Goal: Use online tool/utility: Use online tool/utility

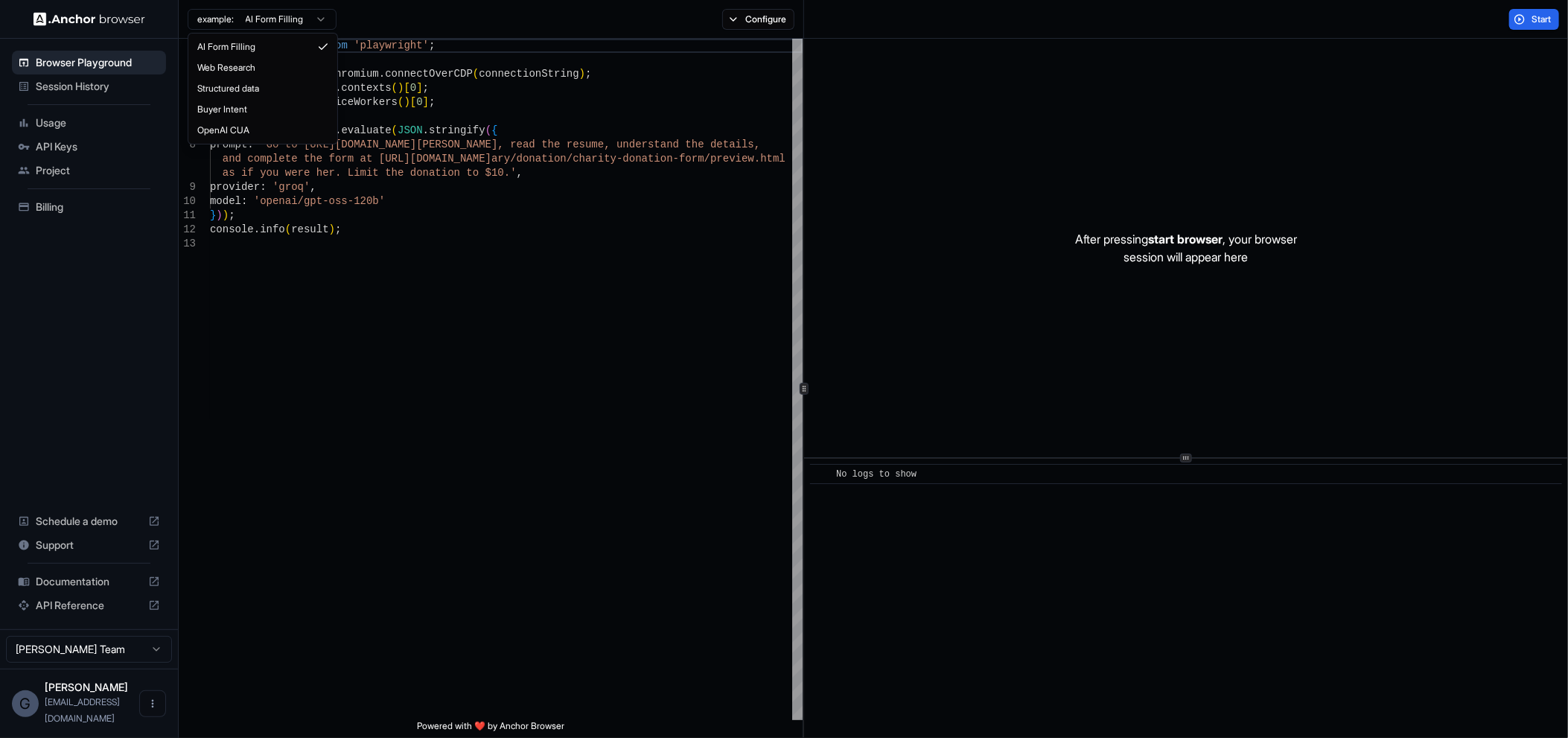
click at [314, 22] on html "Browser Playground Session History Usage API Keys Project Billing Schedule a de…" at bounding box center [784, 369] width 1568 height 738
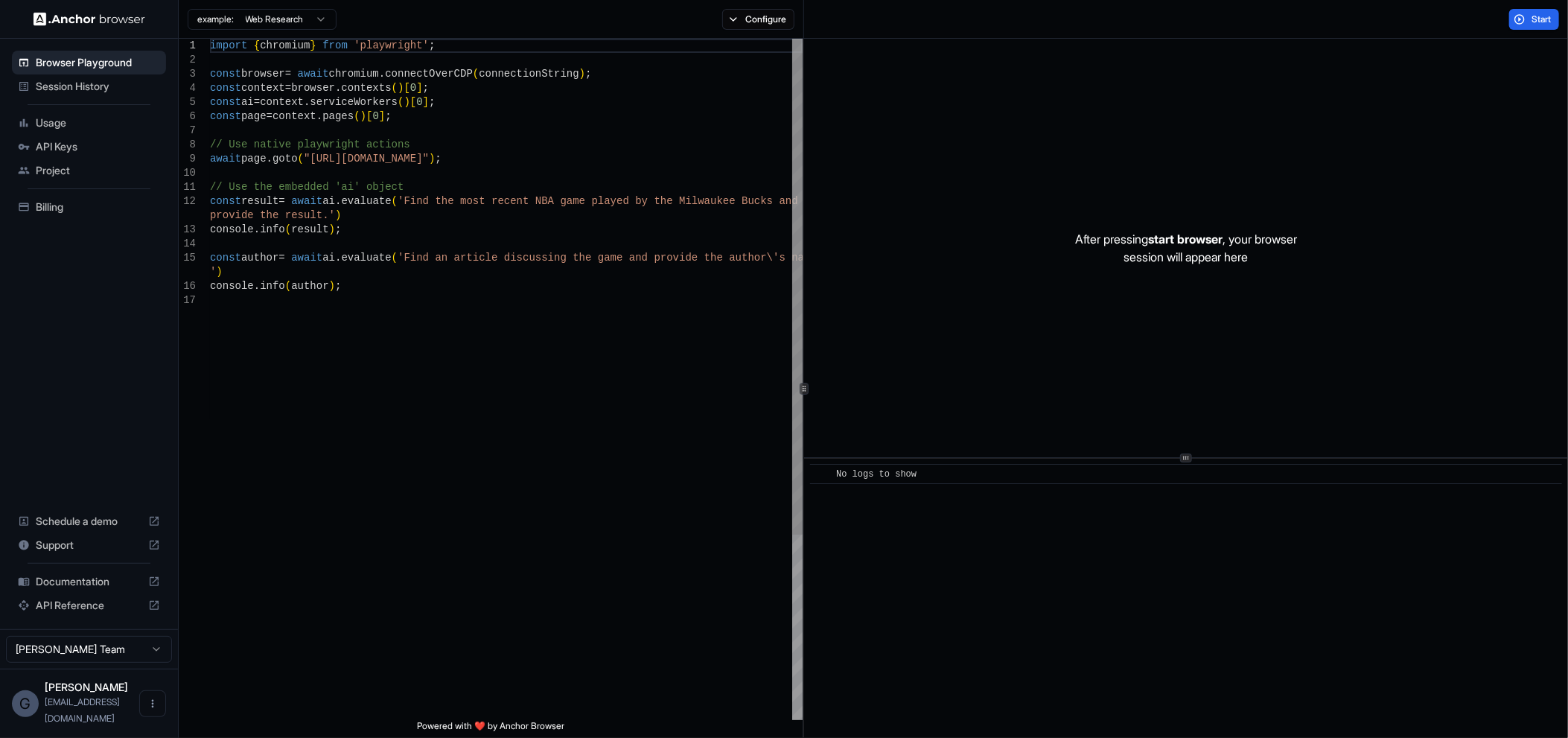
type textarea "**********"
click at [288, 389] on div "import { chromium } from 'playwright' ; const browser = await chromium . connec…" at bounding box center [506, 507] width 593 height 936
click at [1519, 17] on button "Start" at bounding box center [1534, 19] width 50 height 21
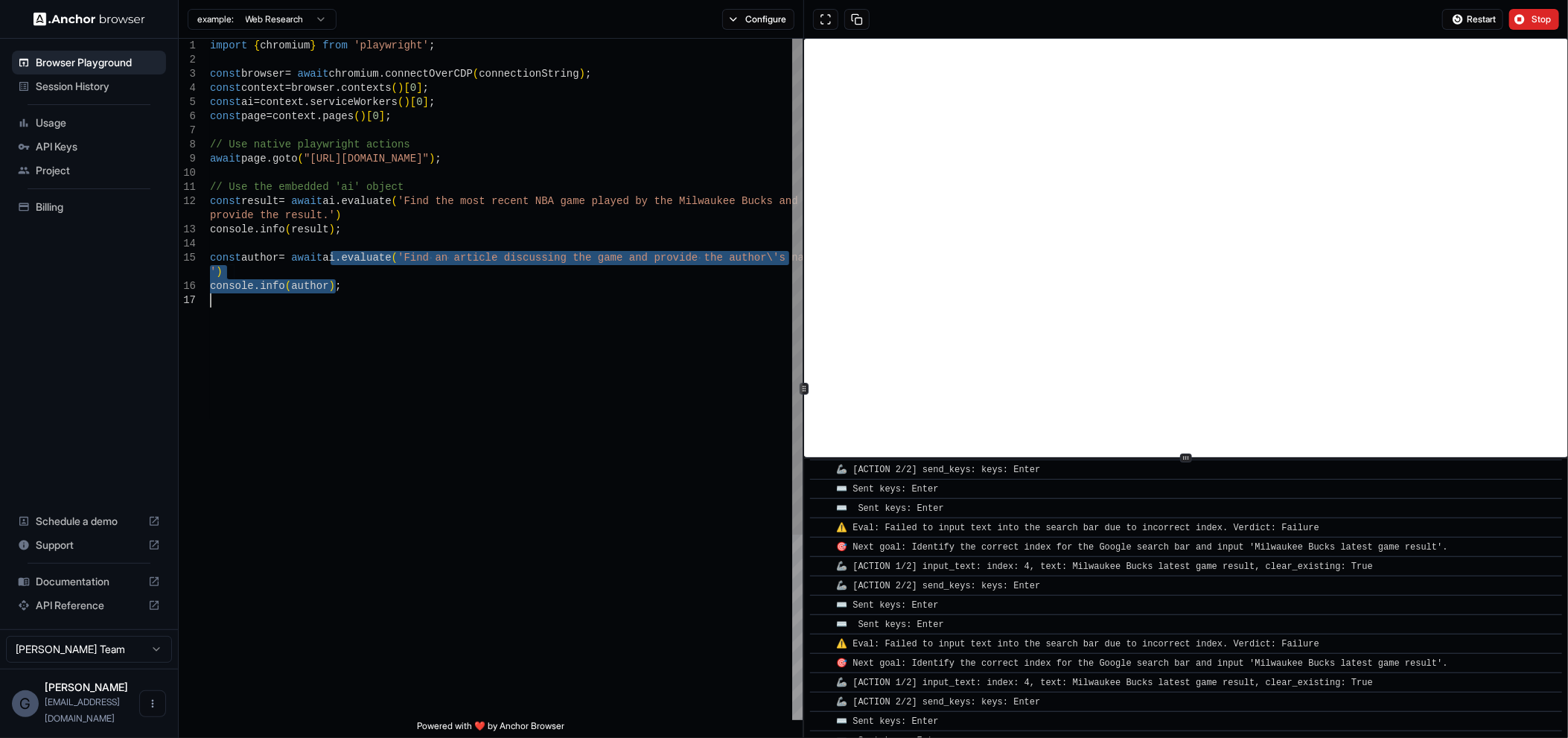
drag, startPoint x: 342, startPoint y: 253, endPoint x: 655, endPoint y: 315, distance: 319.1
click at [752, 307] on div "import { chromium } from 'playwright' ; const browser = await chromium . connec…" at bounding box center [506, 507] width 593 height 936
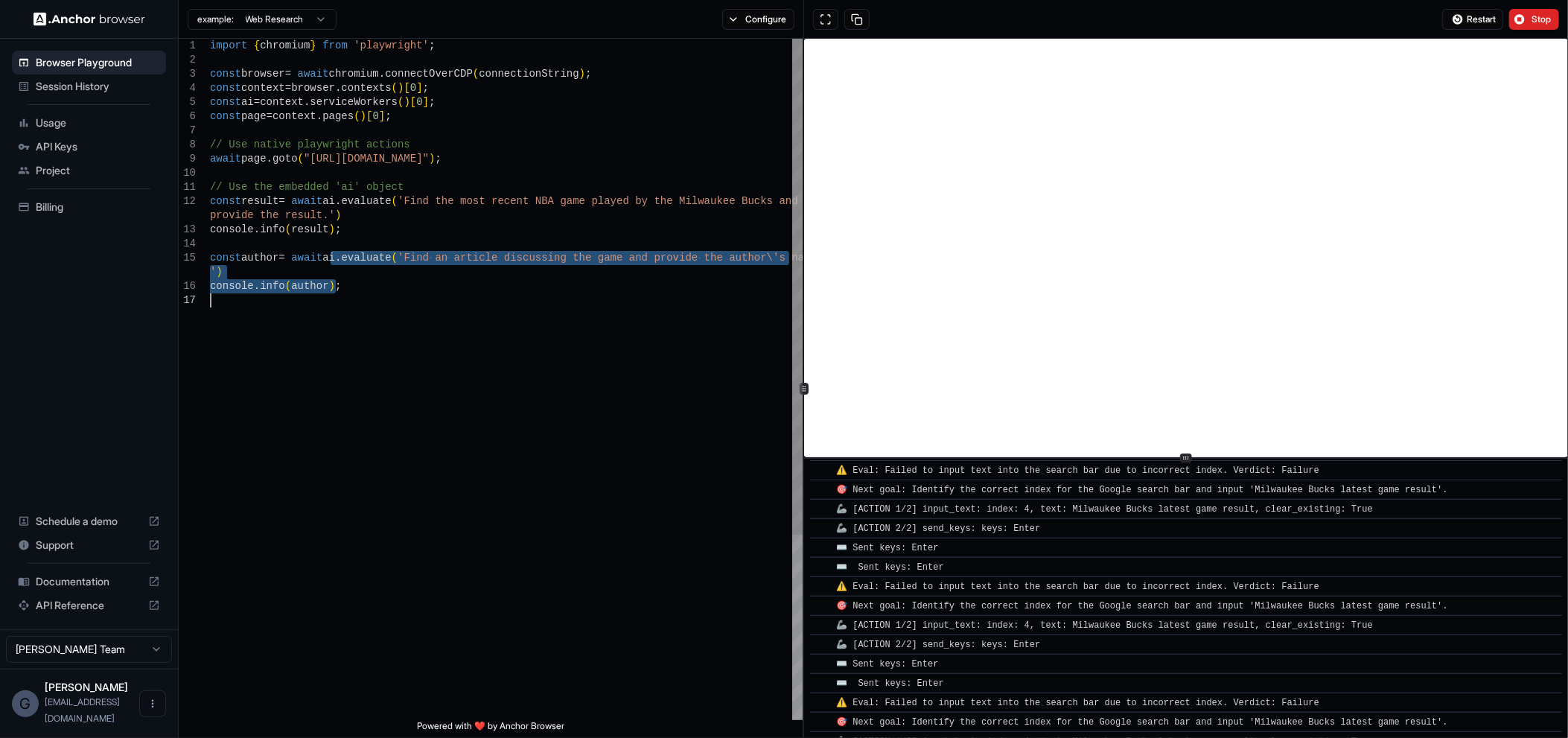
click at [525, 334] on div "import { chromium } from 'playwright' ; const browser = await chromium . connec…" at bounding box center [506, 507] width 593 height 936
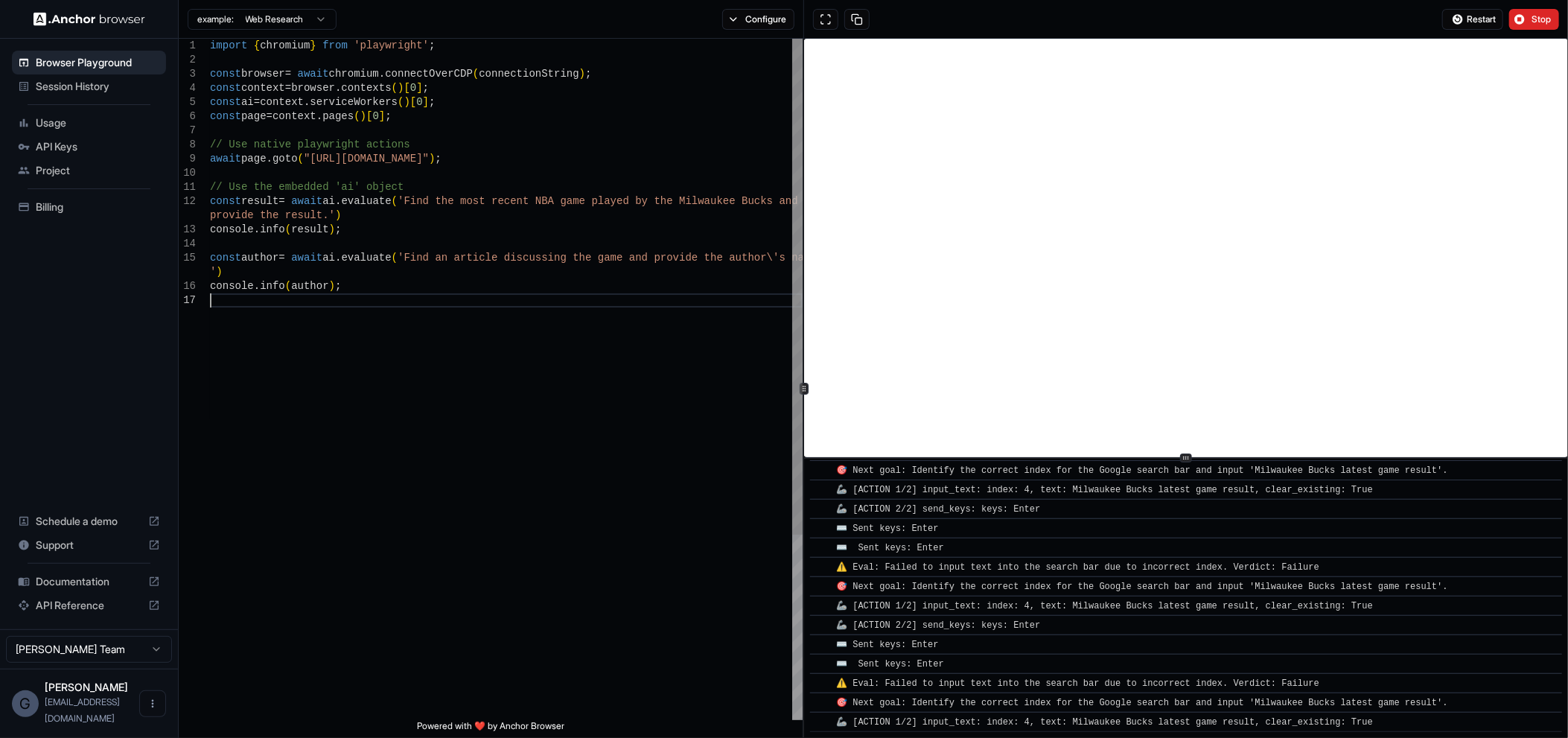
scroll to position [990, 0]
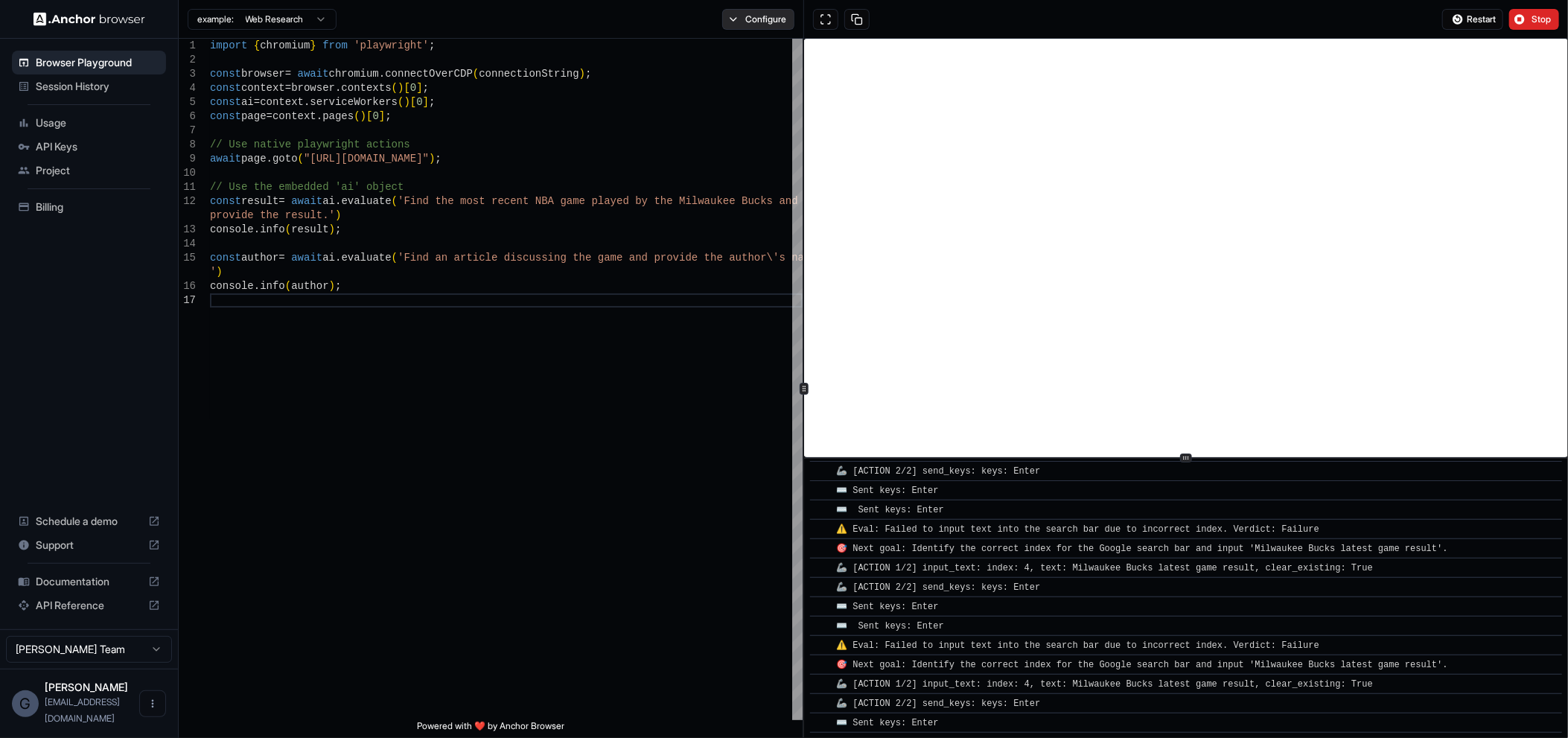
click at [737, 10] on button "Configure" at bounding box center [758, 19] width 73 height 21
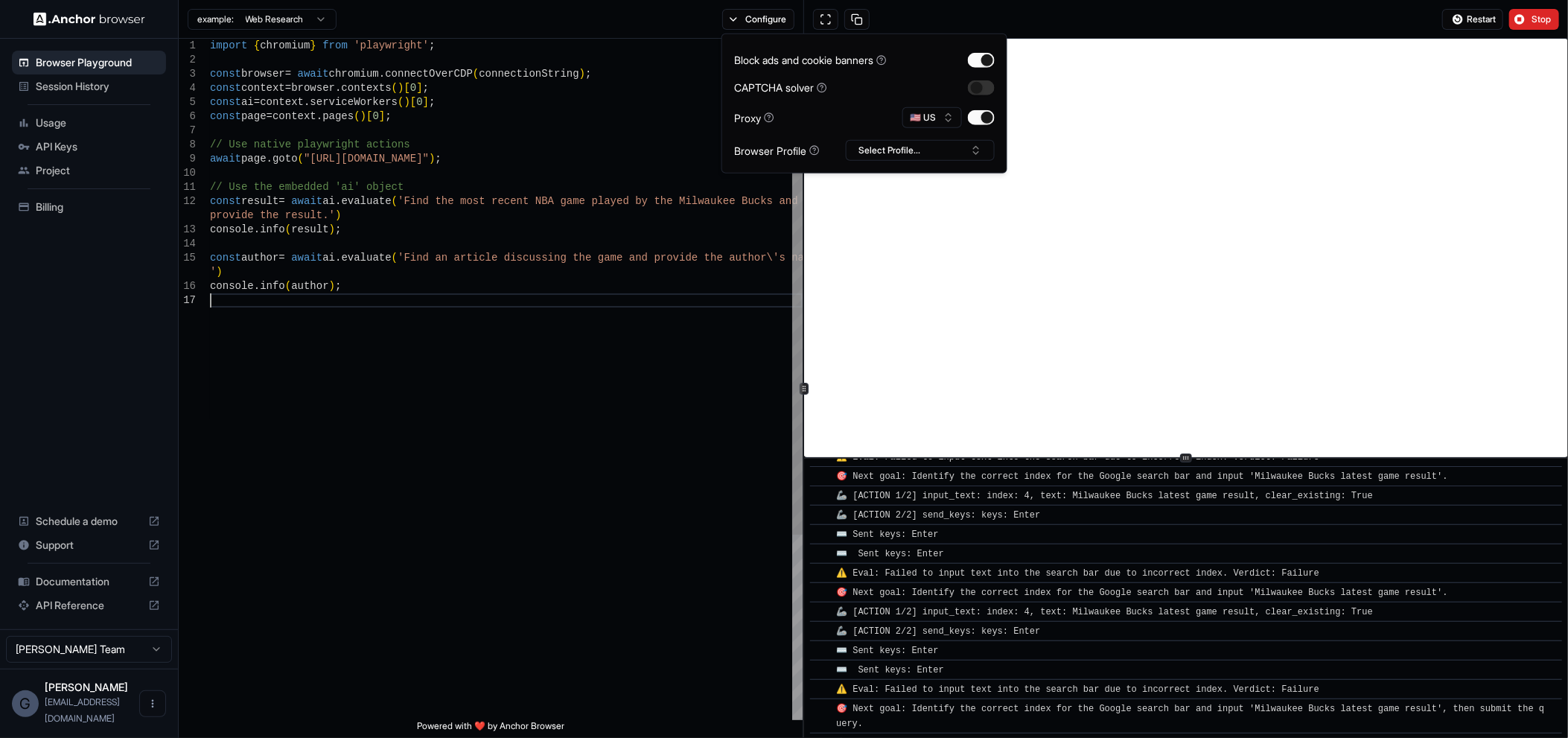
scroll to position [0, 0]
click at [527, 373] on div "import { chromium } from 'playwright' ; const browser = await chromium . connec…" at bounding box center [506, 507] width 593 height 936
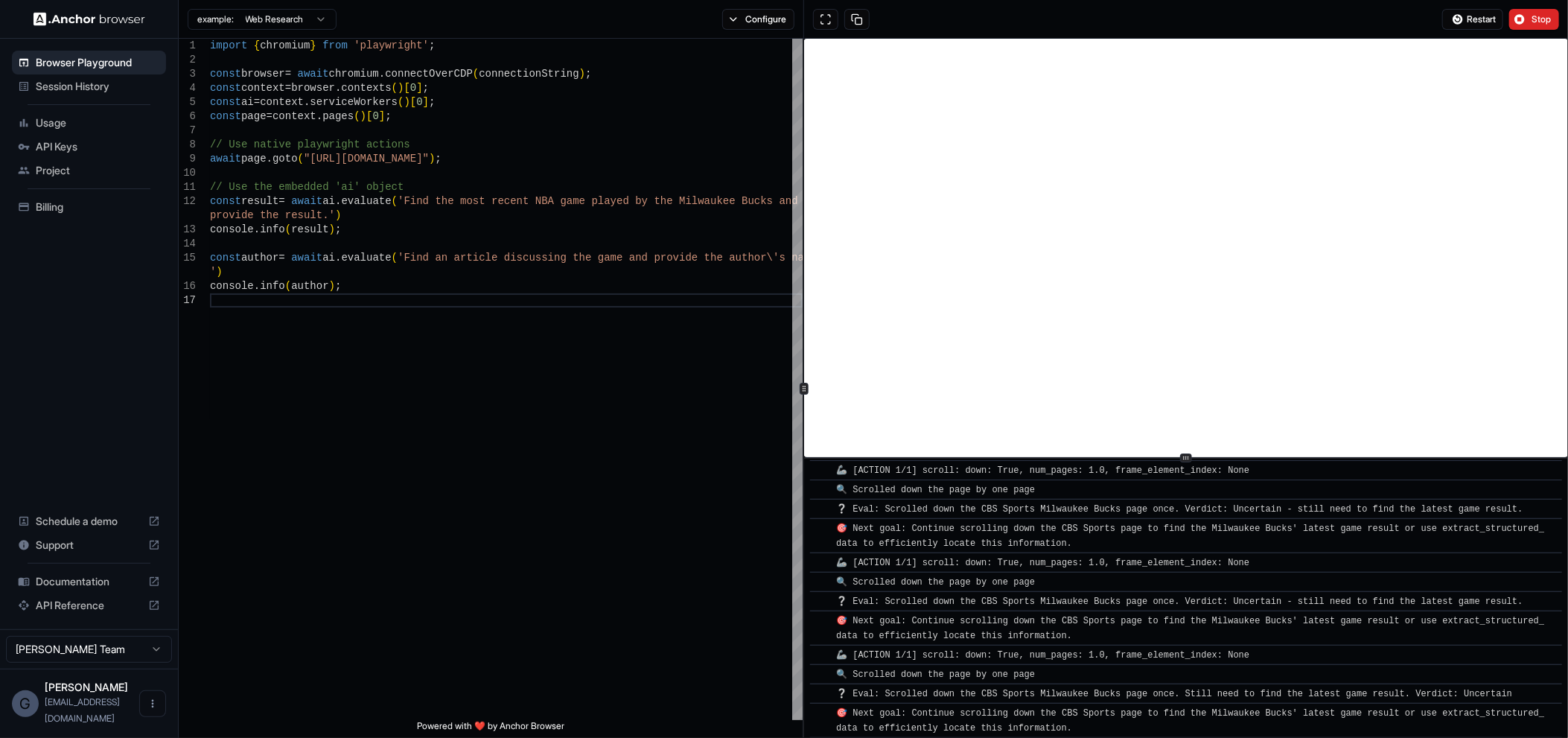
scroll to position [3259, 0]
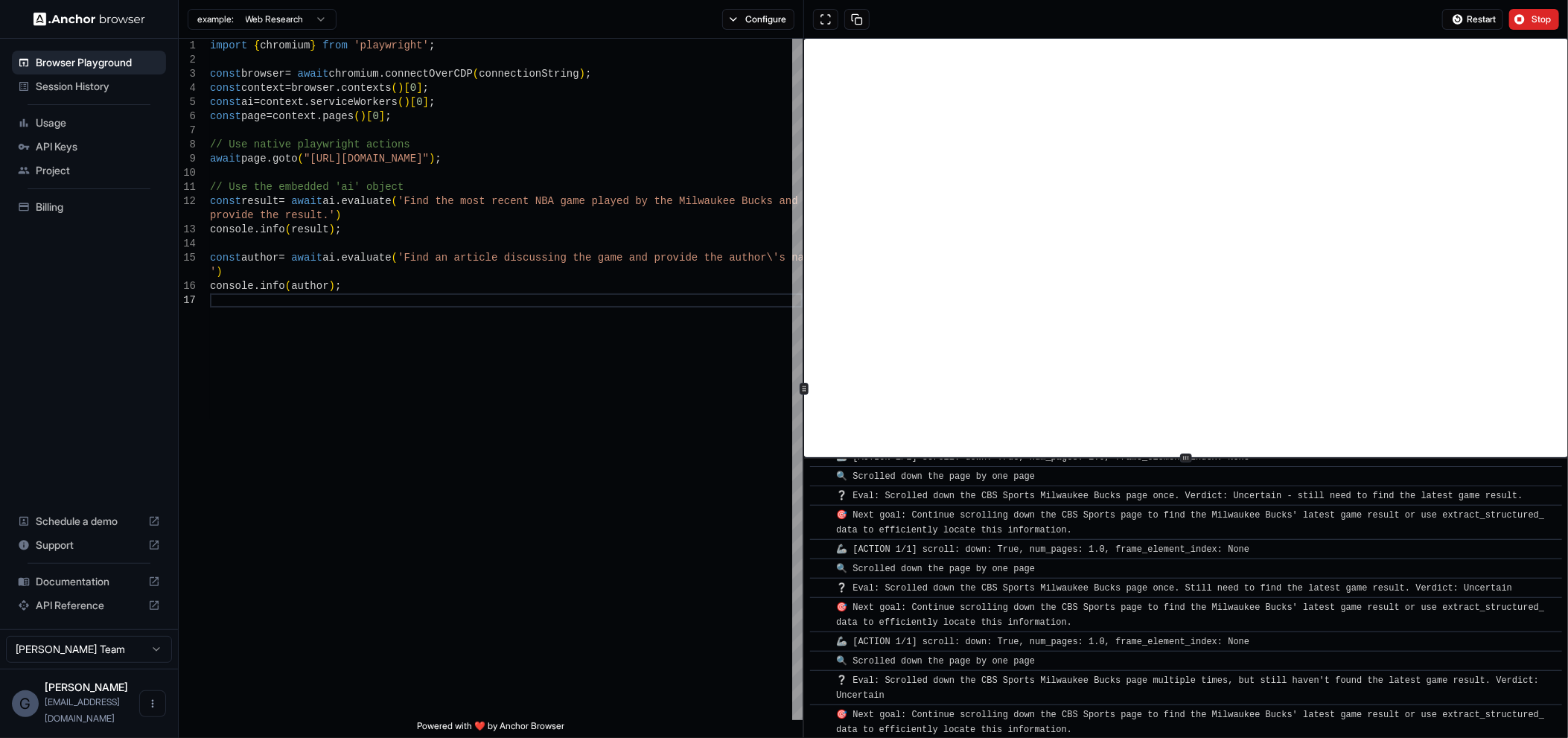
click at [67, 199] on span "Billing" at bounding box center [98, 207] width 124 height 15
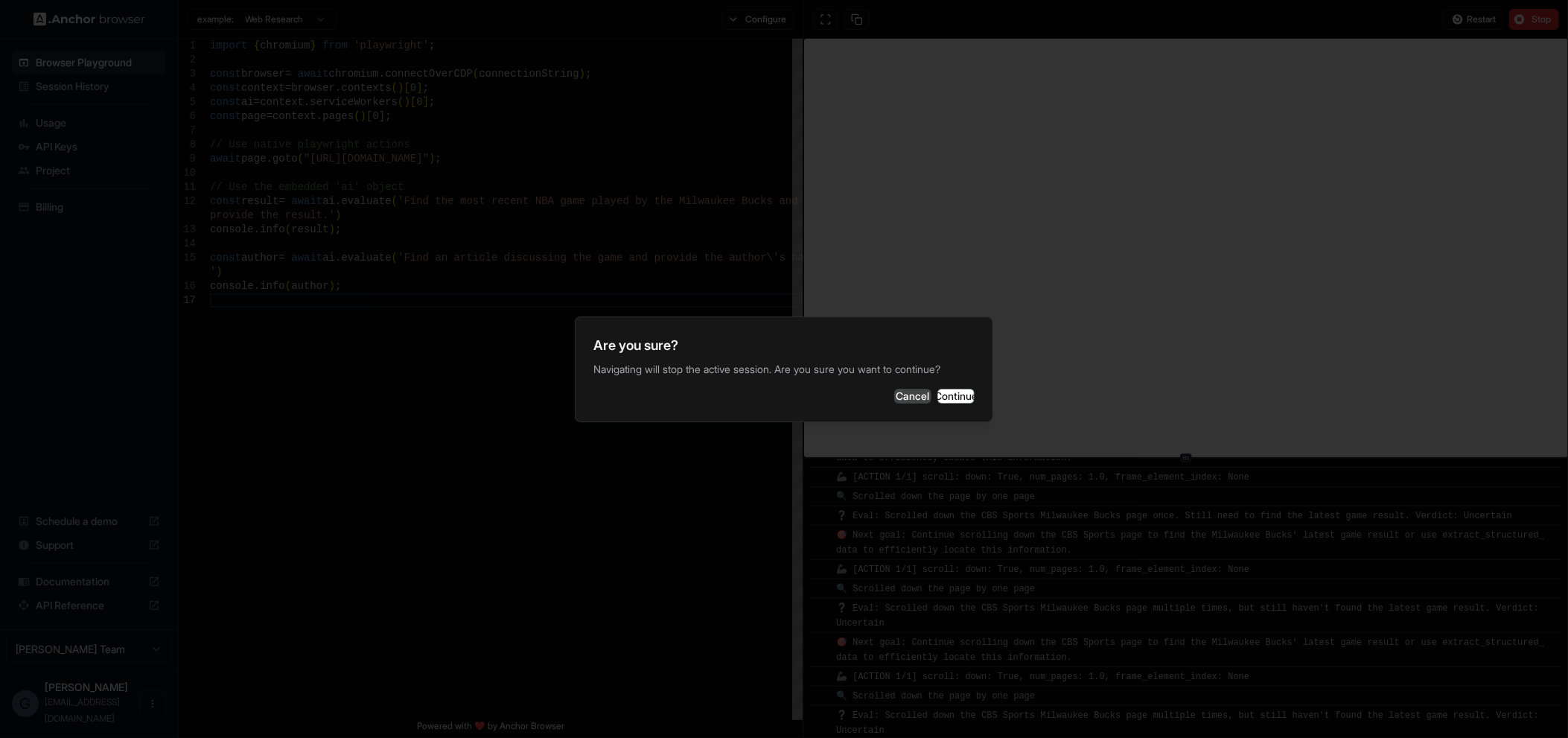
click at [895, 396] on button "Cancel" at bounding box center [913, 396] width 38 height 15
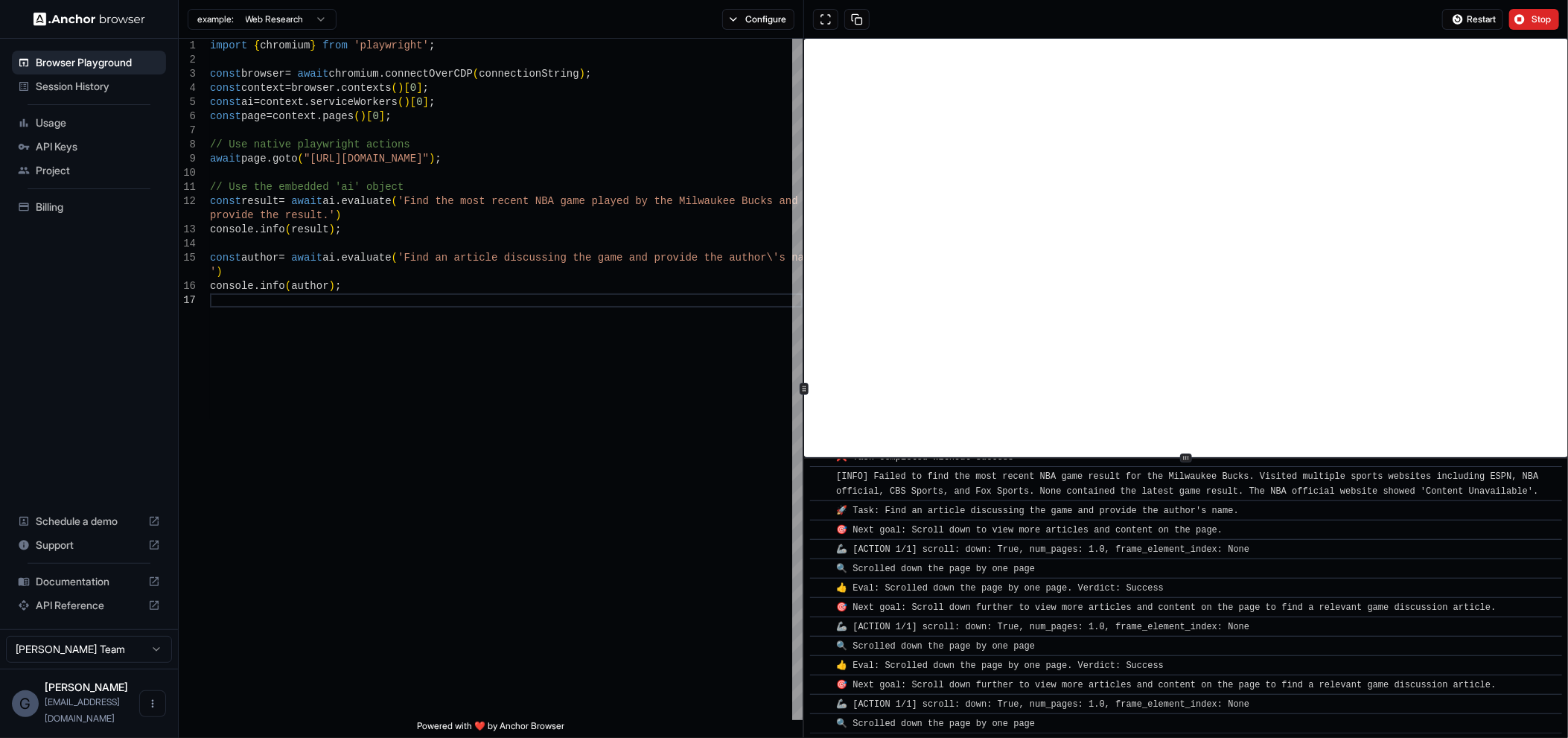
scroll to position [4829, 0]
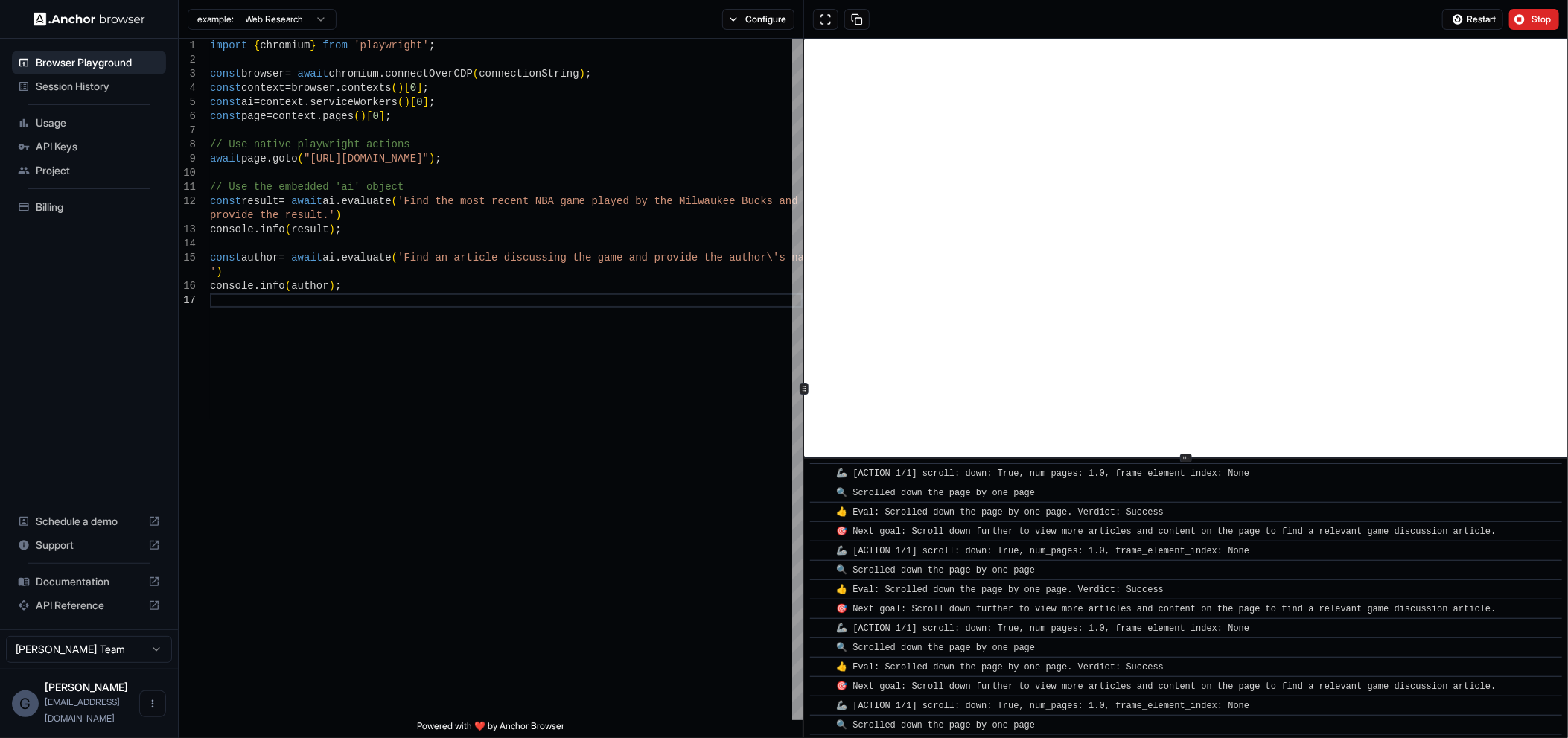
click at [69, 211] on span "Billing" at bounding box center [98, 207] width 124 height 15
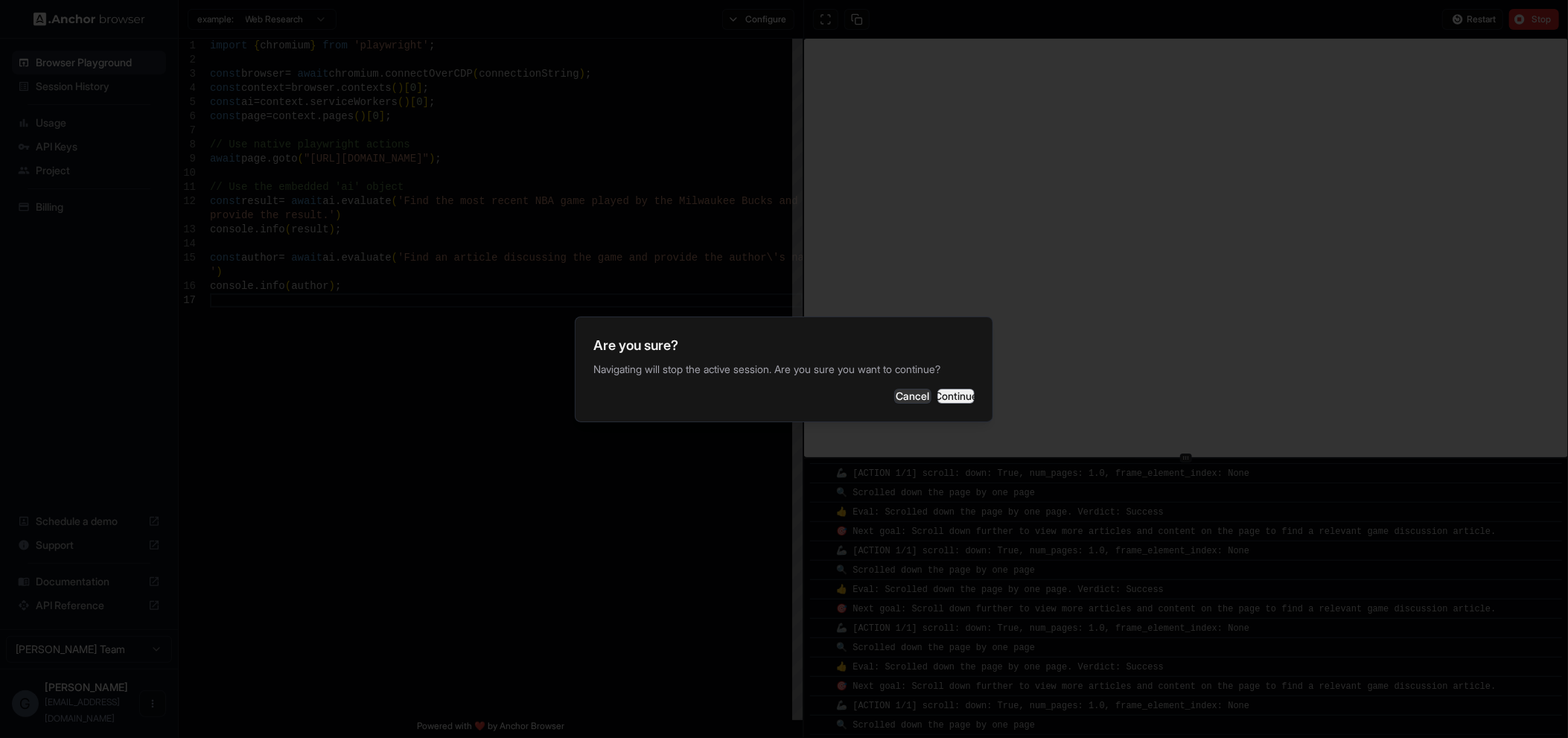
click at [958, 394] on button "Continue" at bounding box center [956, 396] width 38 height 15
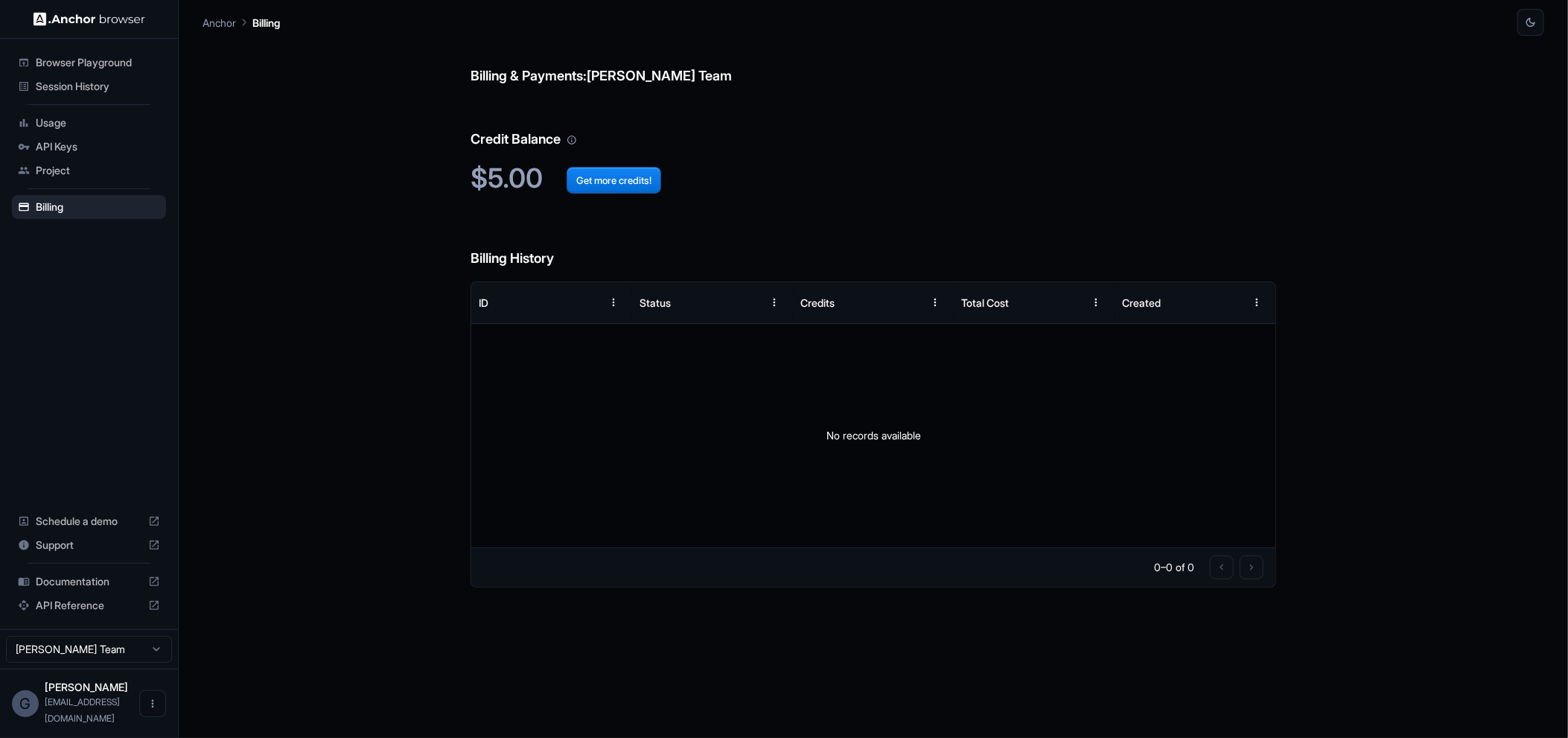
click at [75, 52] on div "Browser Playground" at bounding box center [89, 62] width 154 height 24
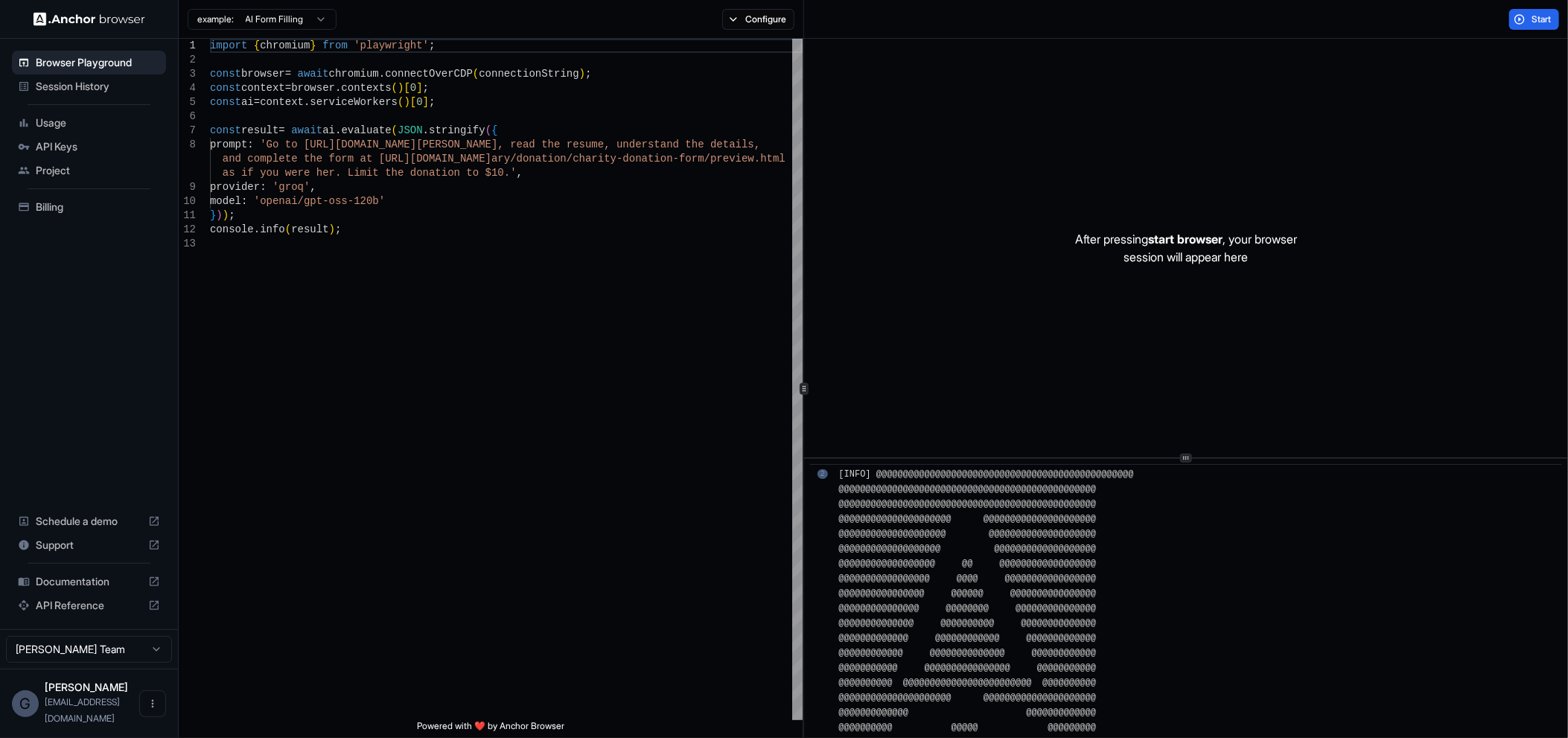
click at [313, 22] on html "Browser Playground Session History Usage API Keys Project Billing Schedule a de…" at bounding box center [784, 369] width 1568 height 738
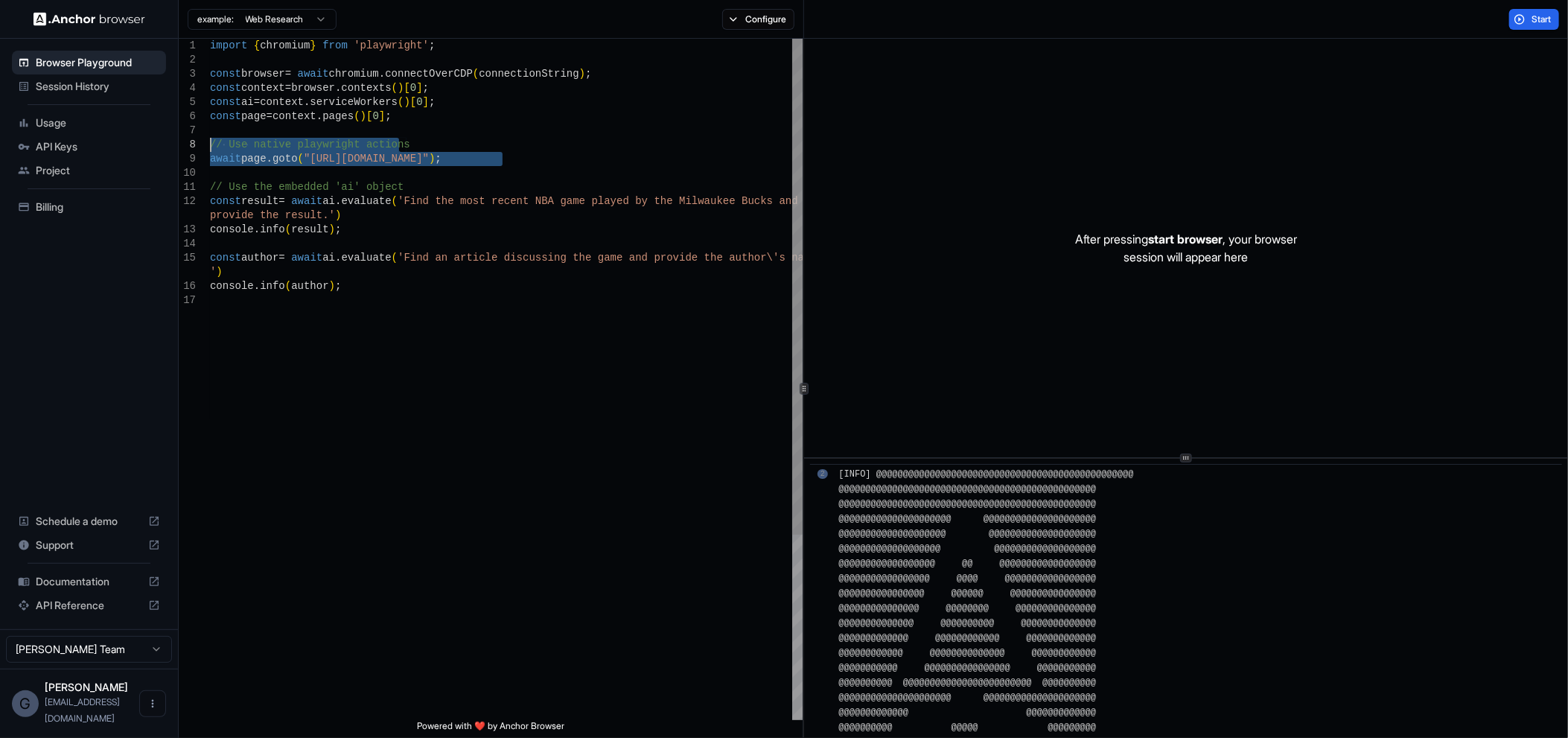
drag, startPoint x: 543, startPoint y: 168, endPoint x: 157, endPoint y: 147, distance: 386.6
click at [210, 147] on div "import { chromium } from 'playwright' ; const browser = await chromium . connec…" at bounding box center [506, 507] width 593 height 936
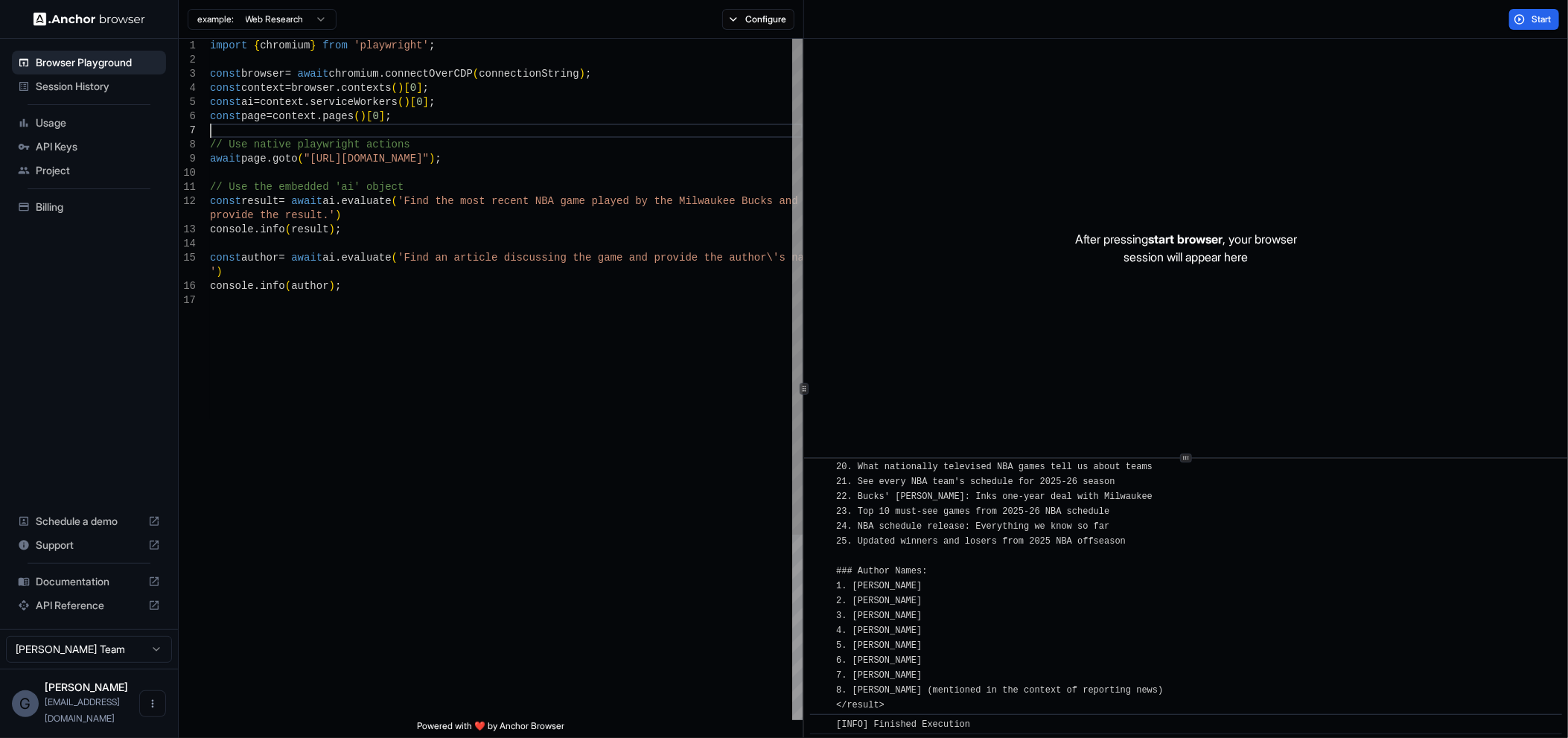
scroll to position [85, 0]
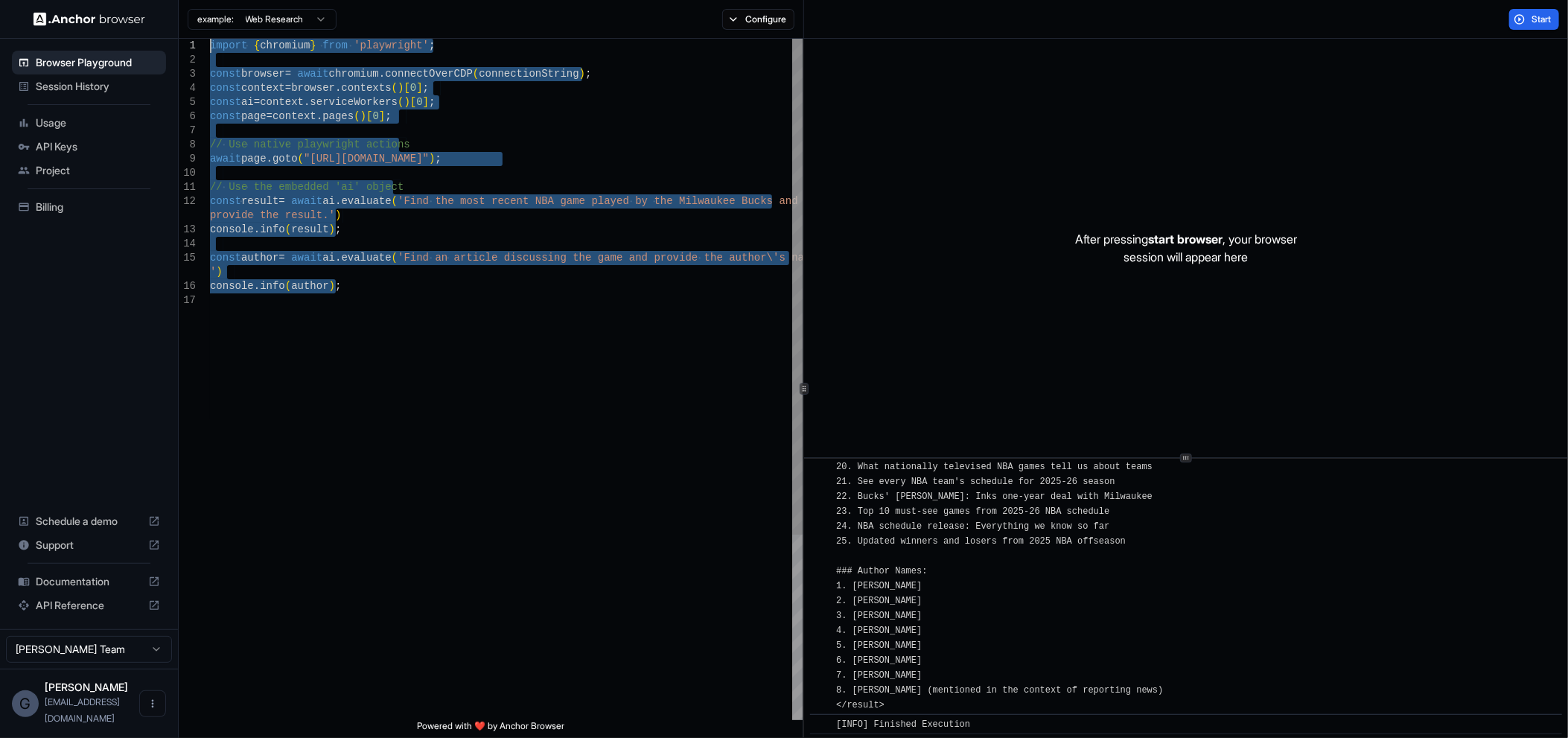
drag, startPoint x: 474, startPoint y: 349, endPoint x: 97, endPoint y: -43, distance: 543.9
click at [210, 39] on div "import { chromium } from 'playwright' ; const browser = await chromium . connec…" at bounding box center [506, 507] width 593 height 936
click at [598, 367] on div "import { chromium } from 'playwright' ; const browser = await chromium . connec…" at bounding box center [506, 507] width 593 height 936
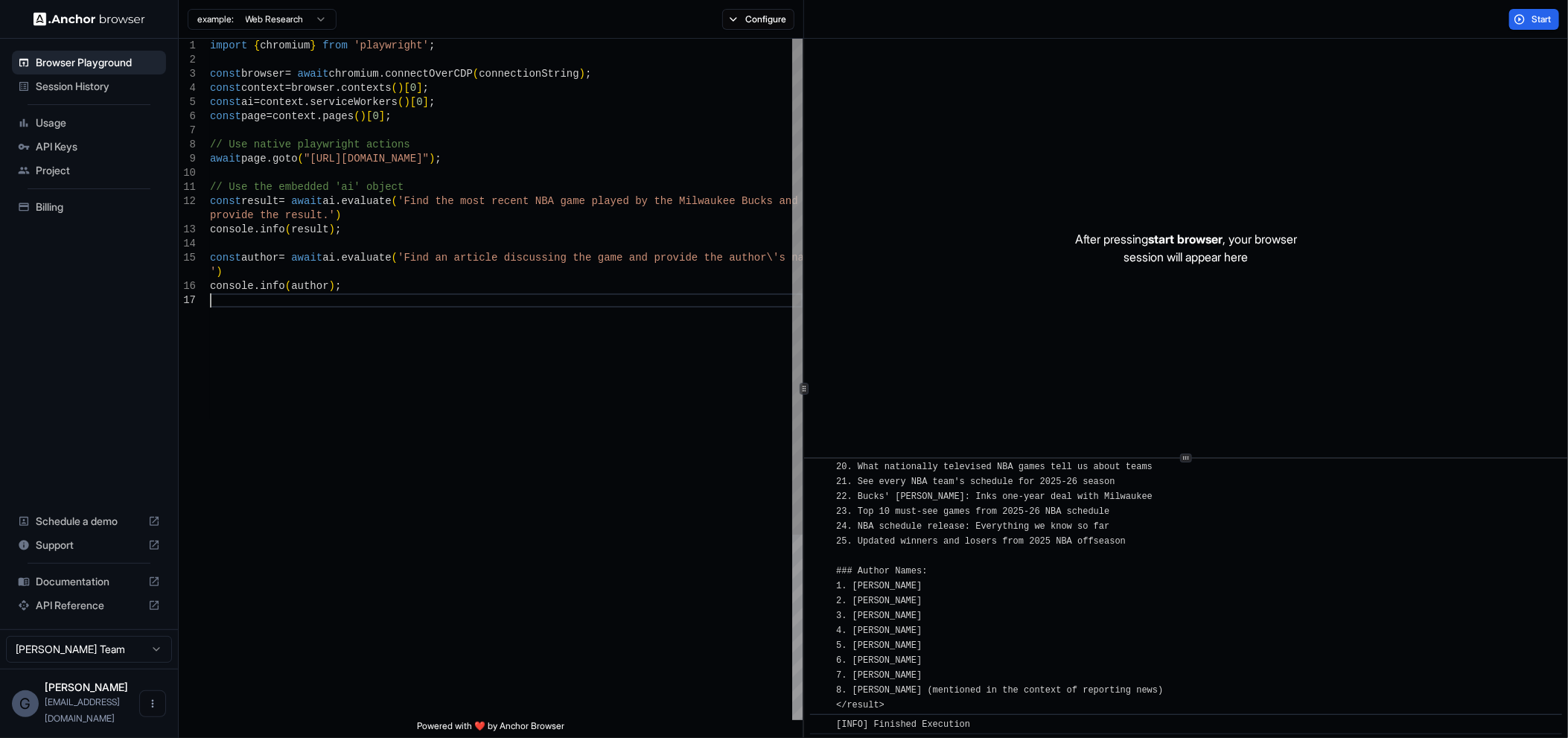
type textarea "**********"
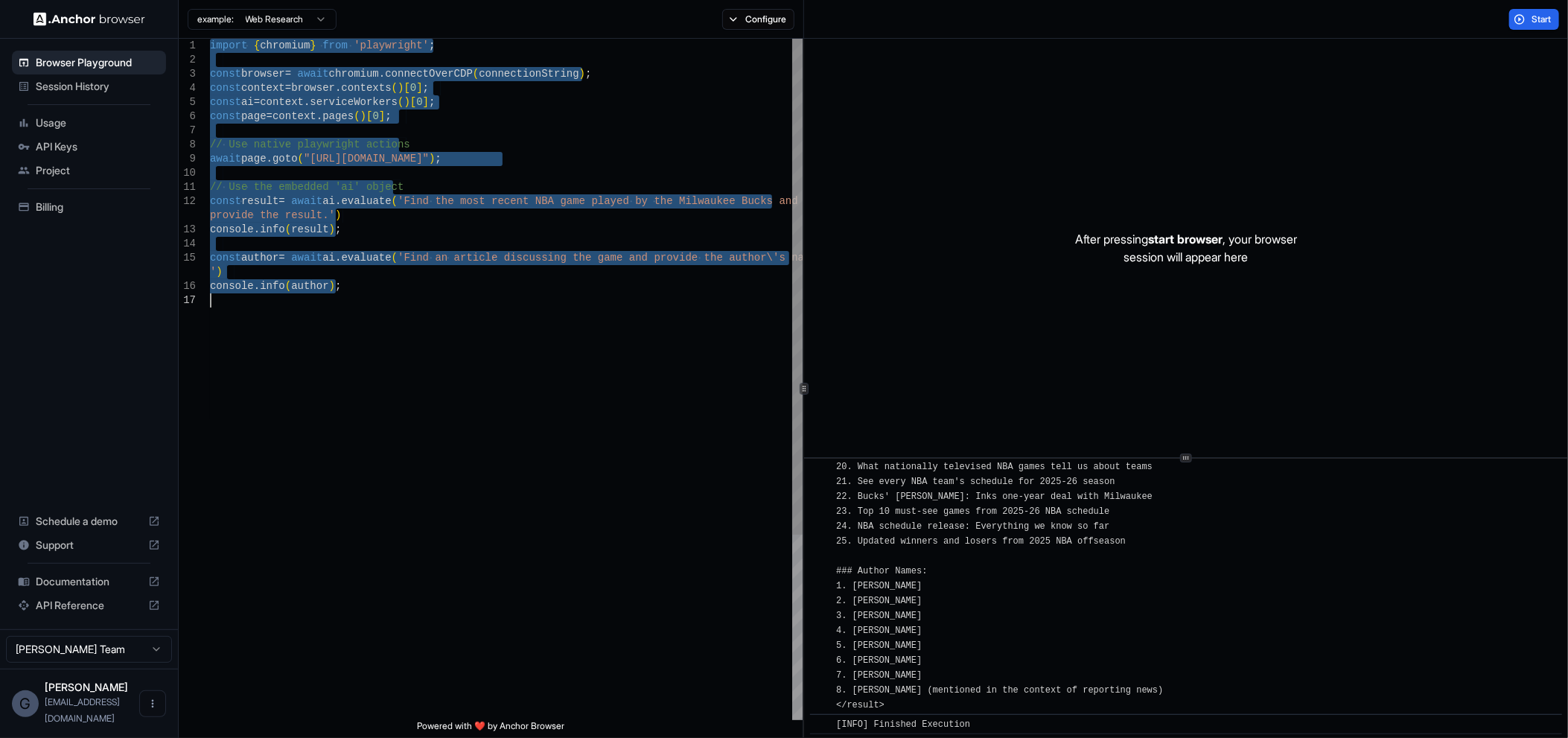
scroll to position [14, 0]
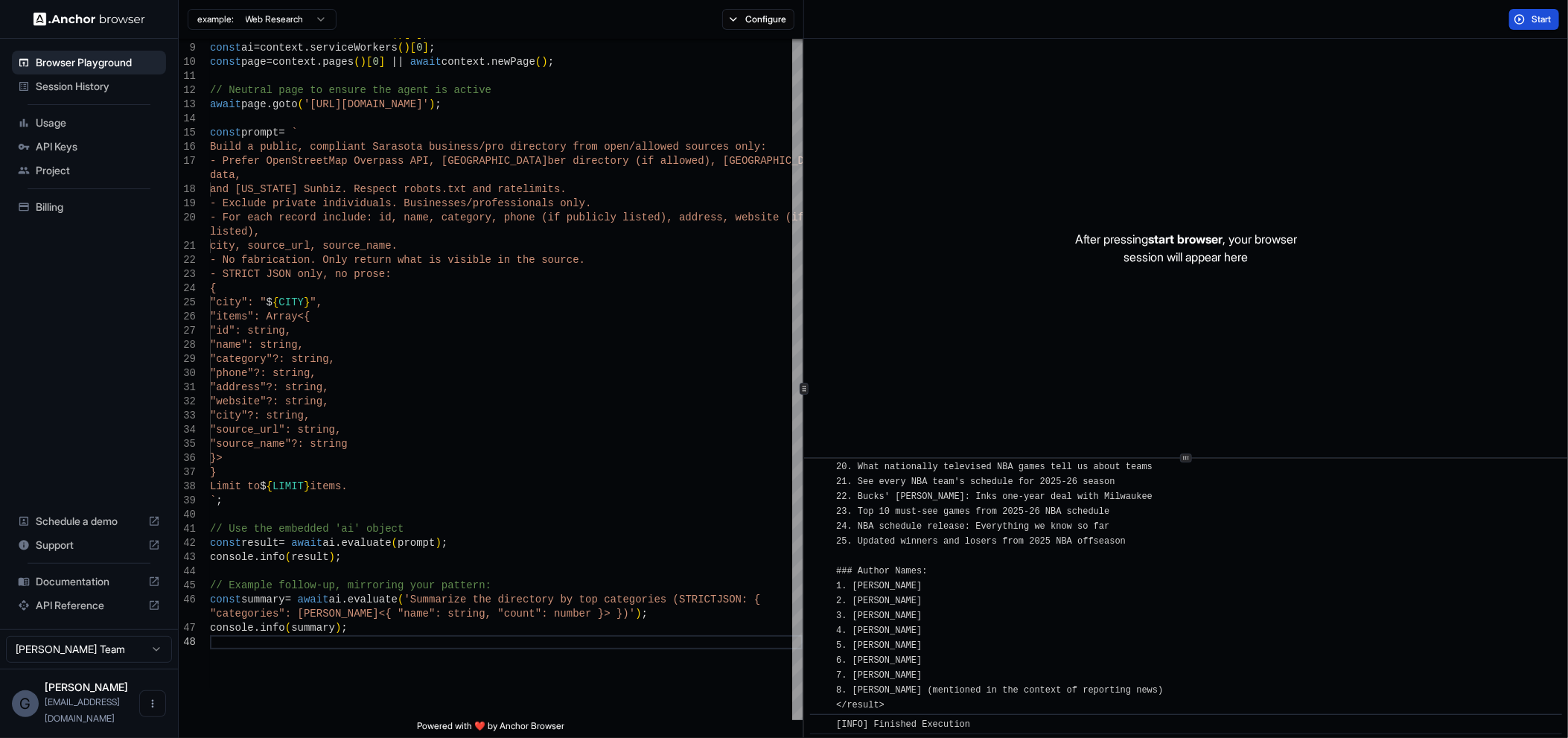
click at [1534, 16] on span "Start" at bounding box center [1542, 19] width 21 height 12
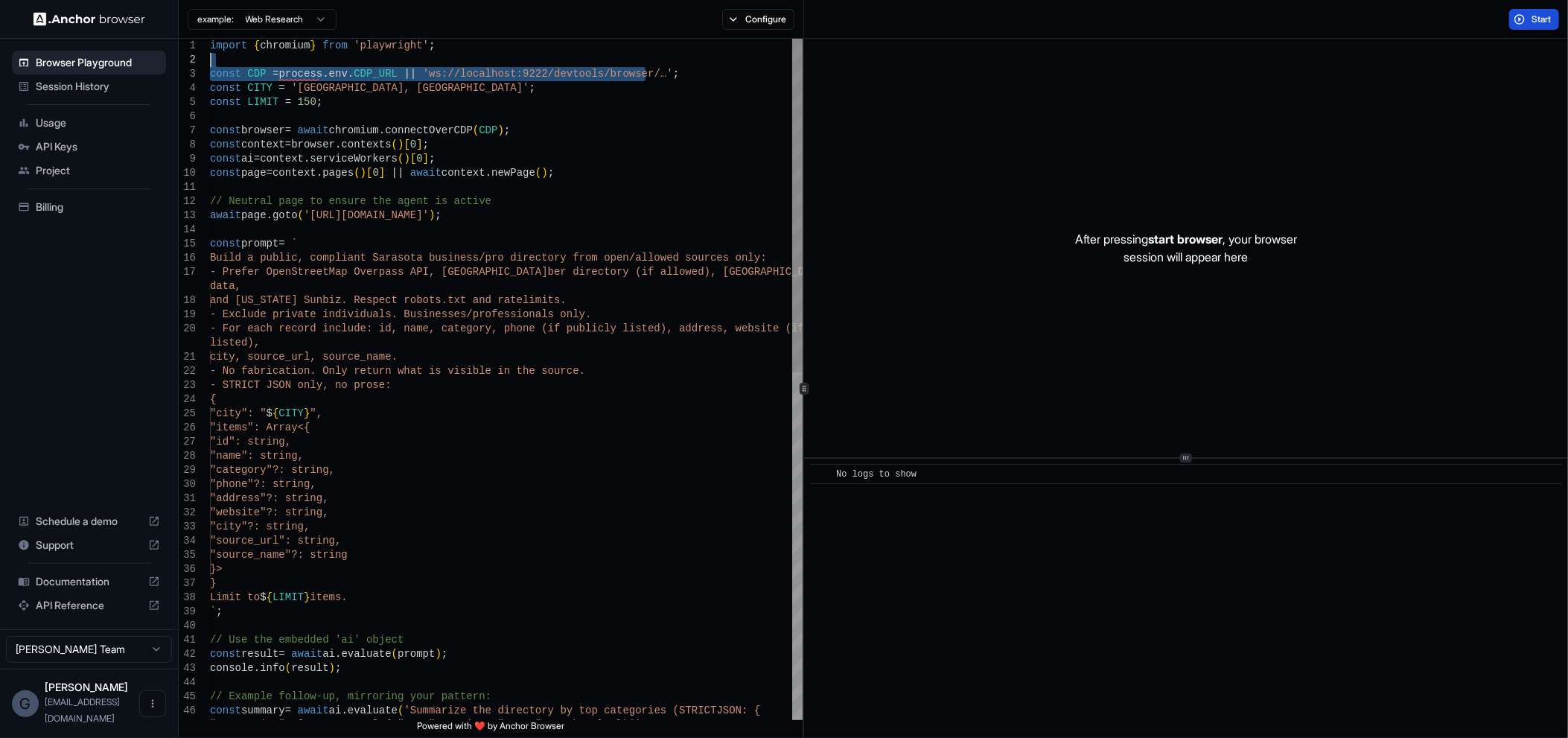
drag, startPoint x: 706, startPoint y: 73, endPoint x: 180, endPoint y: 64, distance: 526.1
click at [210, 64] on div "const context = browser . contexts ( ) [ 0 ] ; // Neutral page to ensure the ag…" at bounding box center [506, 733] width 593 height 1388
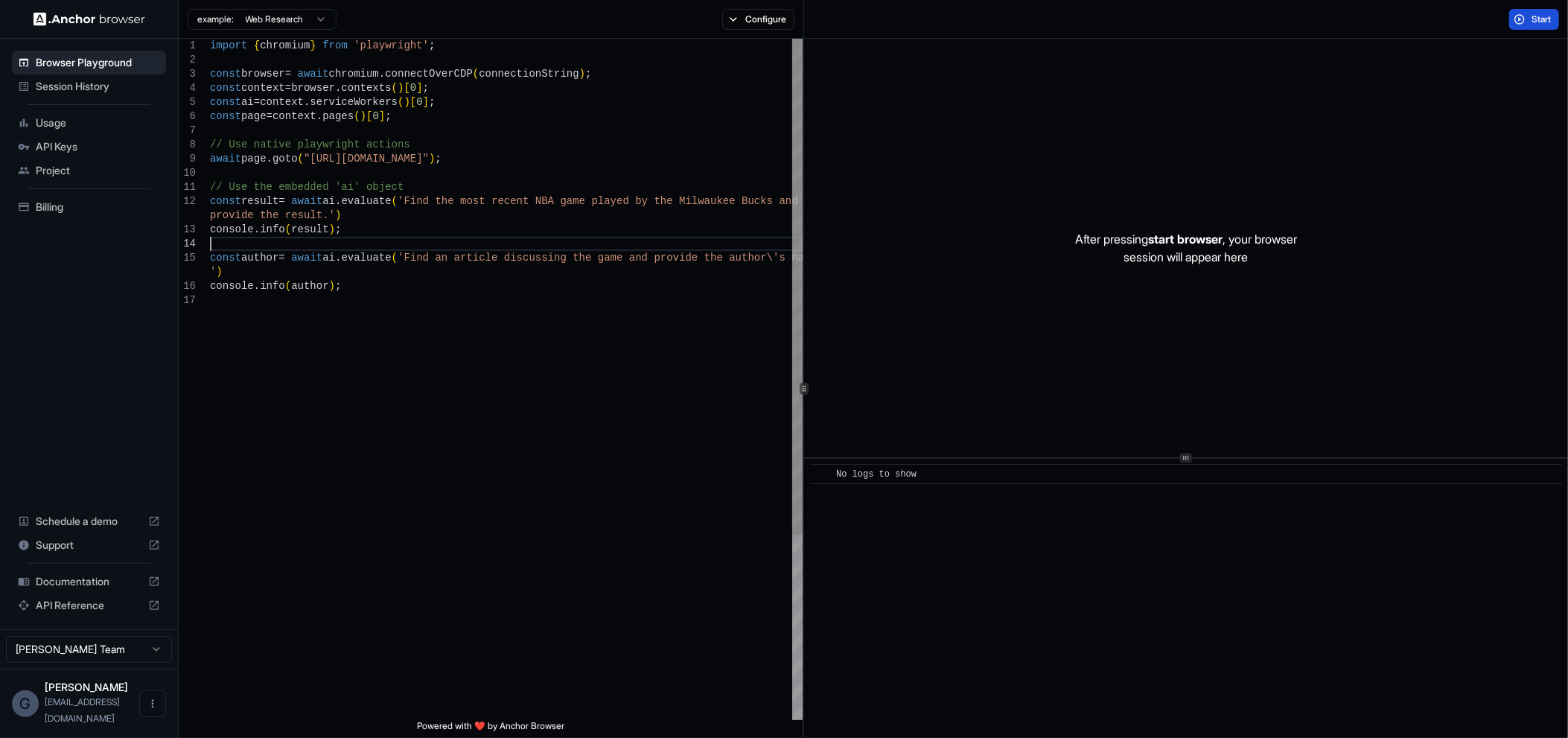
click at [548, 244] on div "// Use native playwright actions const result = await ai . evaluate ( 'Find the…" at bounding box center [506, 507] width 593 height 936
click at [543, 335] on div "// Use native playwright actions const result = await ai . evaluate ( 'Find the…" at bounding box center [506, 507] width 593 height 936
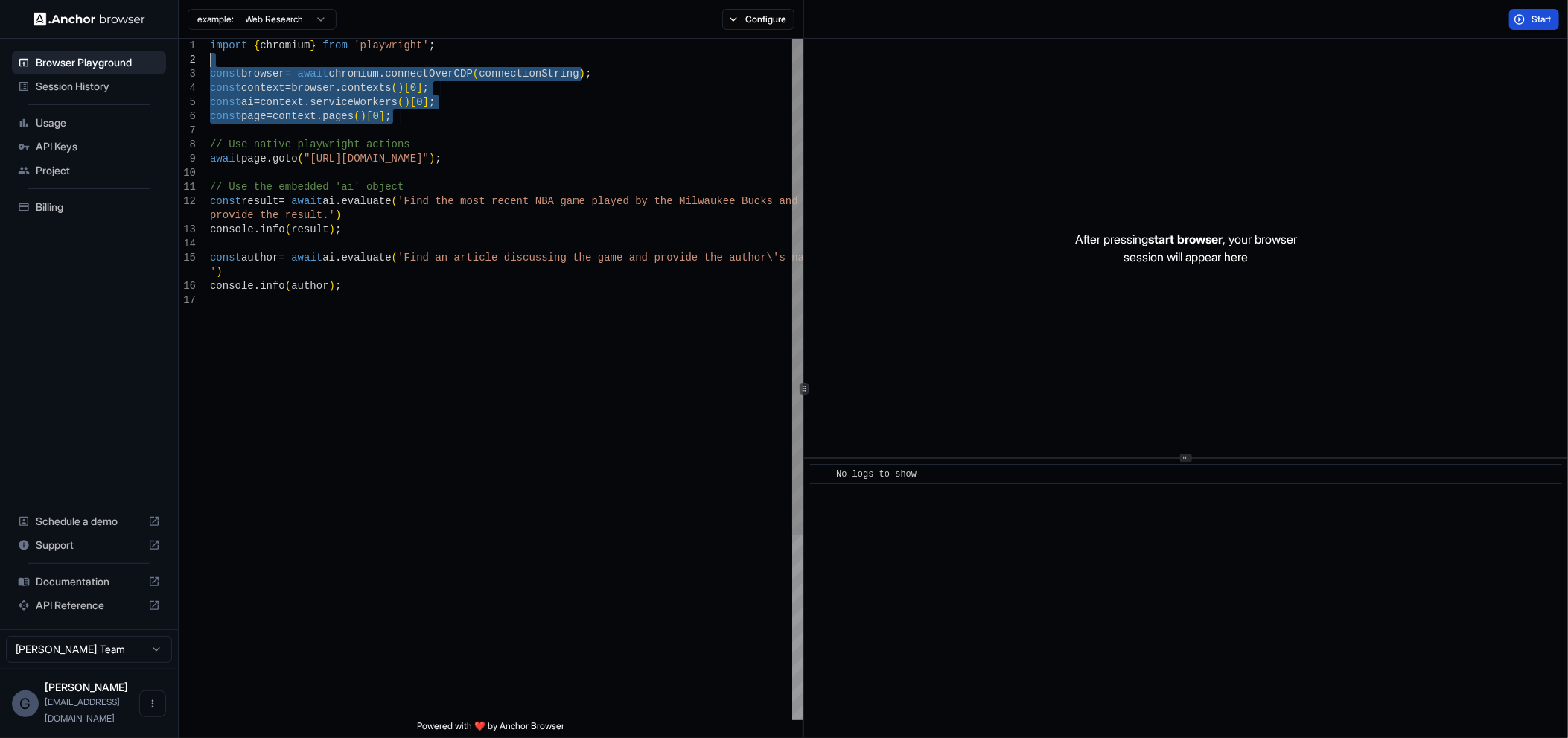
drag, startPoint x: 499, startPoint y: 122, endPoint x: 149, endPoint y: 54, distance: 356.5
click at [210, 54] on div "// Use native playwright actions const result = await ai . evaluate ( 'Find the…" at bounding box center [506, 507] width 593 height 936
click at [679, 199] on div "// Use native playwright actions const result = await ai . evaluate ( 'Find the…" at bounding box center [506, 507] width 593 height 936
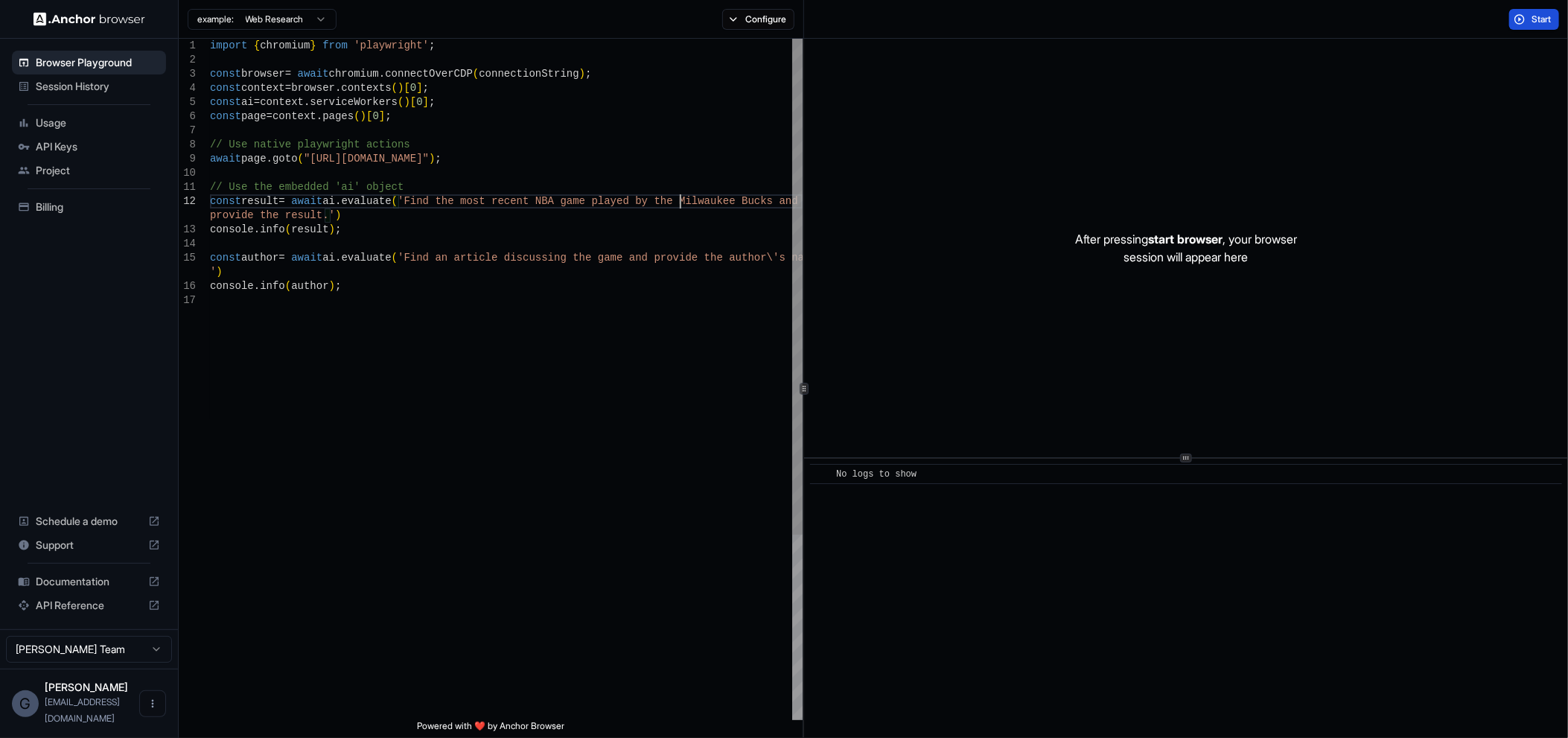
type textarea "**********"
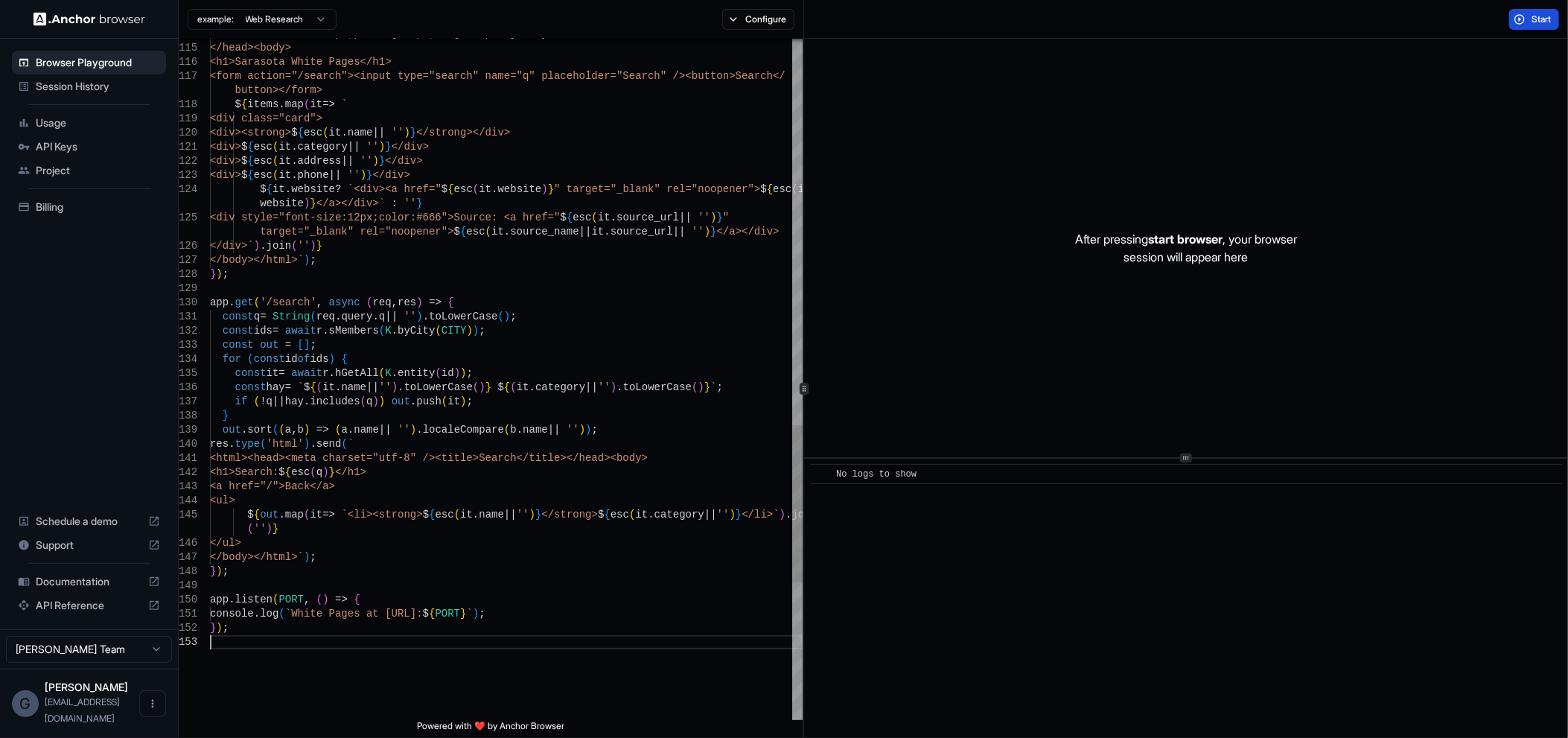
scroll to position [14, 0]
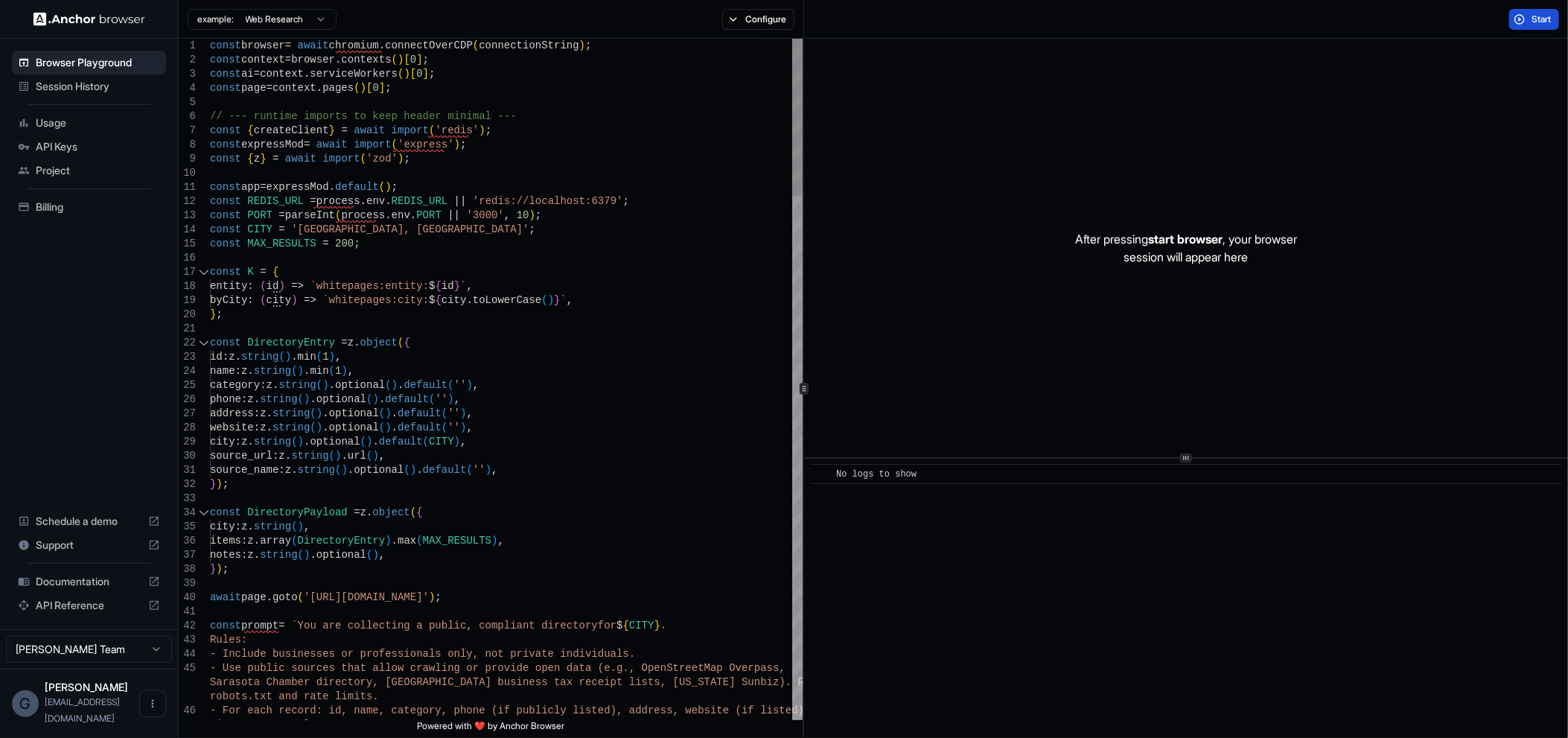
drag, startPoint x: 553, startPoint y: 96, endPoint x: 551, endPoint y: 105, distance: 9.2
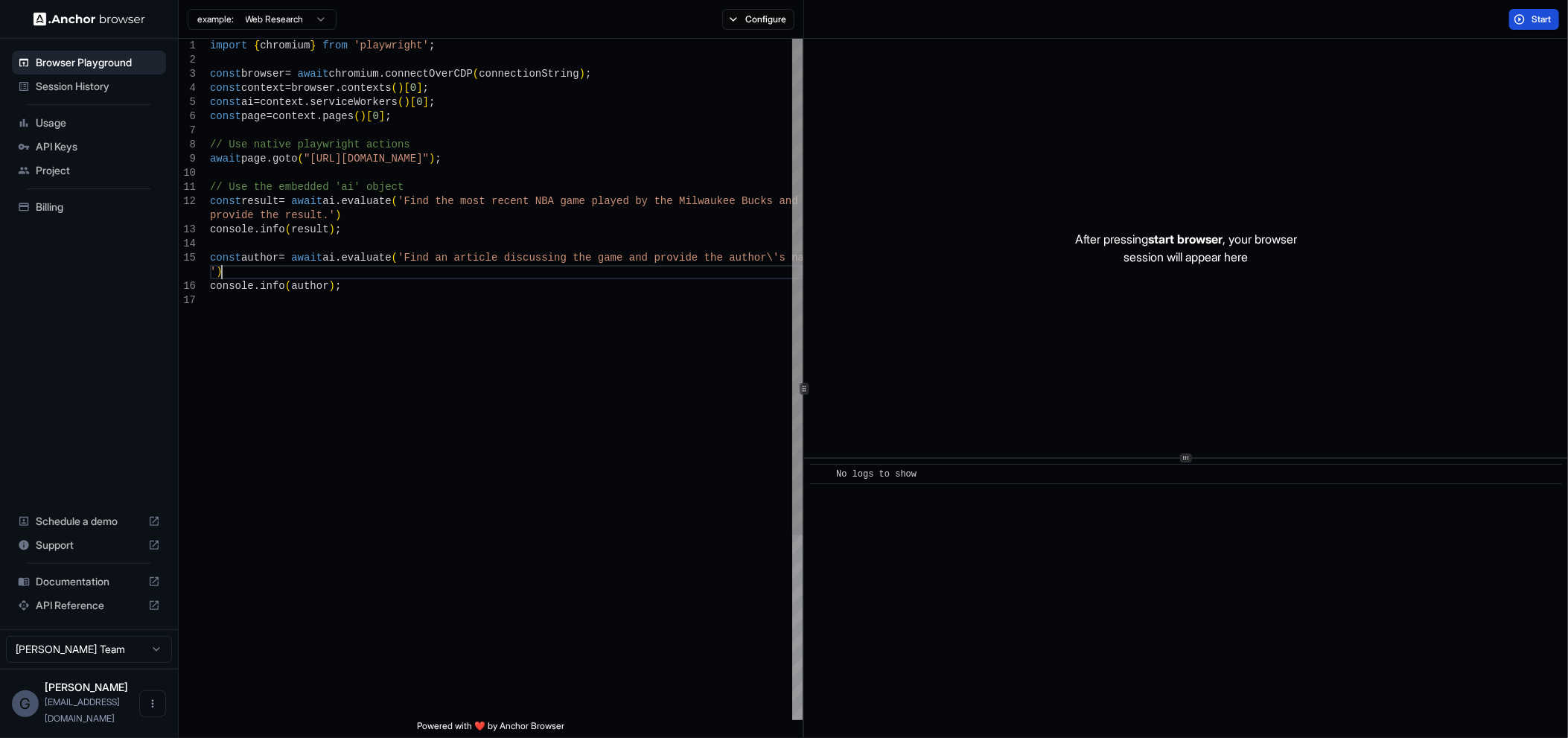
click at [508, 274] on div "console . info ( author ) ; console . info ( result ) ; const author = await ai…" at bounding box center [506, 507] width 593 height 936
click at [535, 242] on div "console . info ( author ) ; console . info ( result ) ; const author = await ai…" at bounding box center [506, 507] width 593 height 936
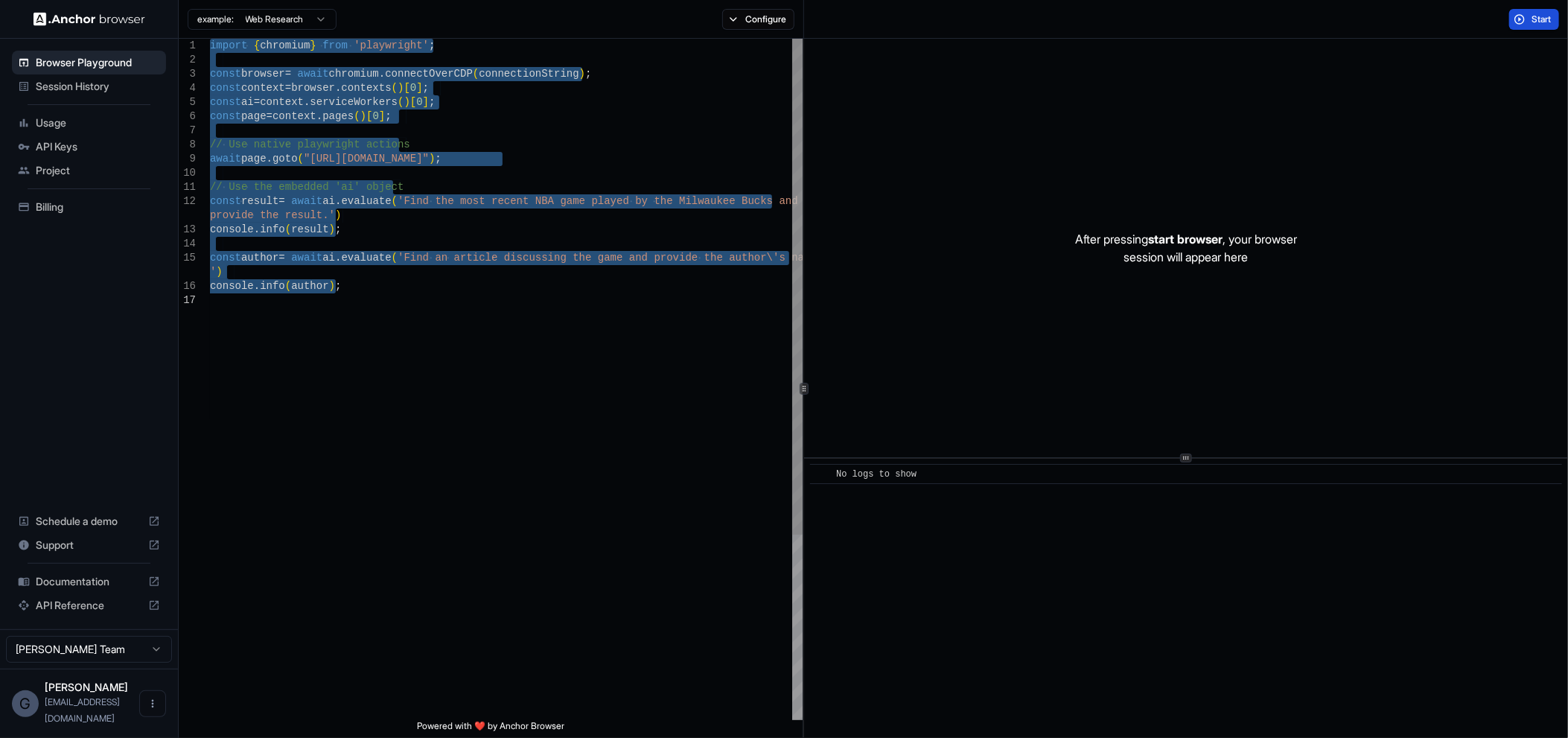
click at [448, 132] on div "console . info ( author ) ; console . info ( result ) ; const author = await ai…" at bounding box center [506, 507] width 593 height 936
drag, startPoint x: 293, startPoint y: 250, endPoint x: 176, endPoint y: 67, distance: 217.2
click at [210, 67] on div "console . info ( author ) ; console . info ( result ) ; const author = await ai…" at bounding box center [506, 507] width 593 height 936
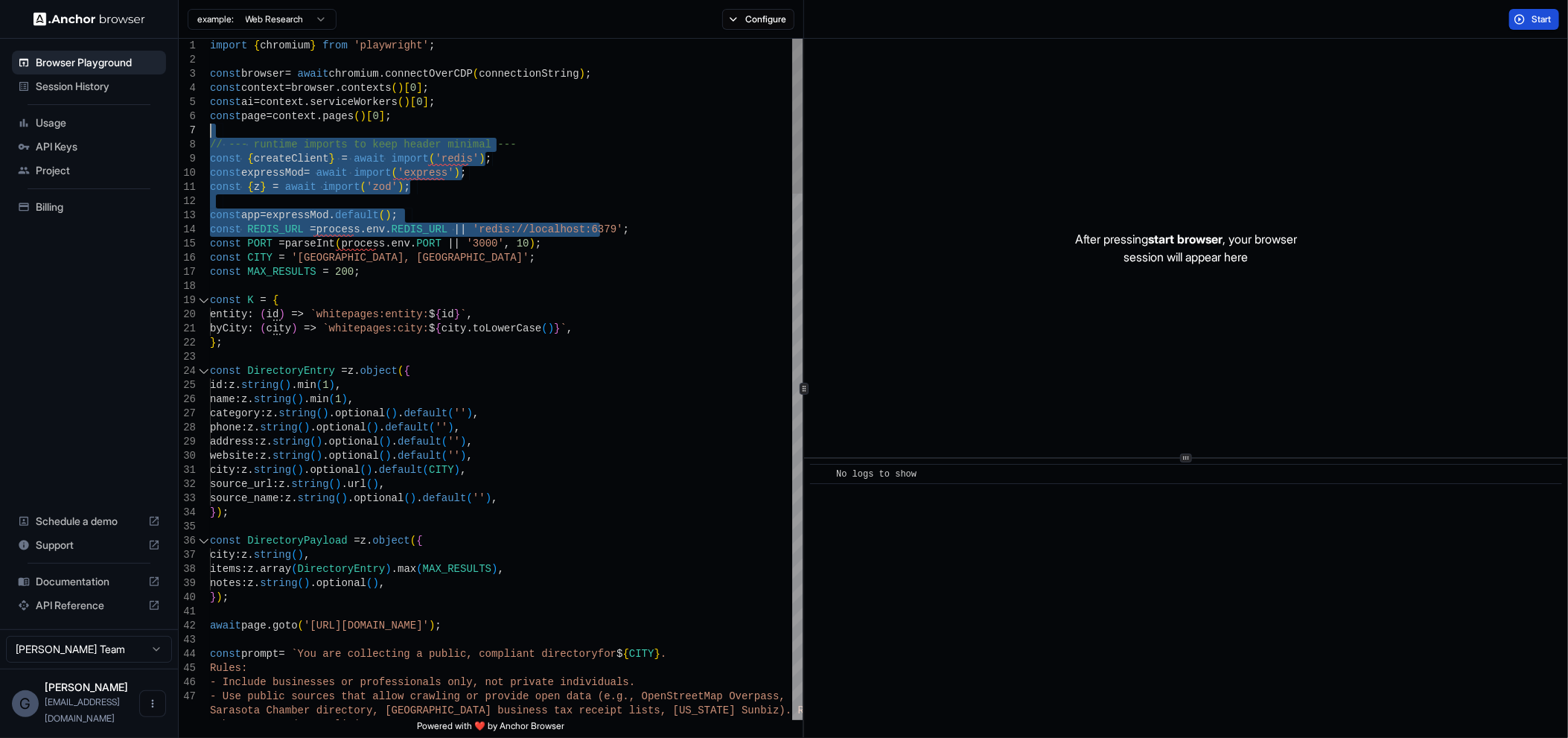
drag, startPoint x: 642, startPoint y: 236, endPoint x: 169, endPoint y: 128, distance: 485.2
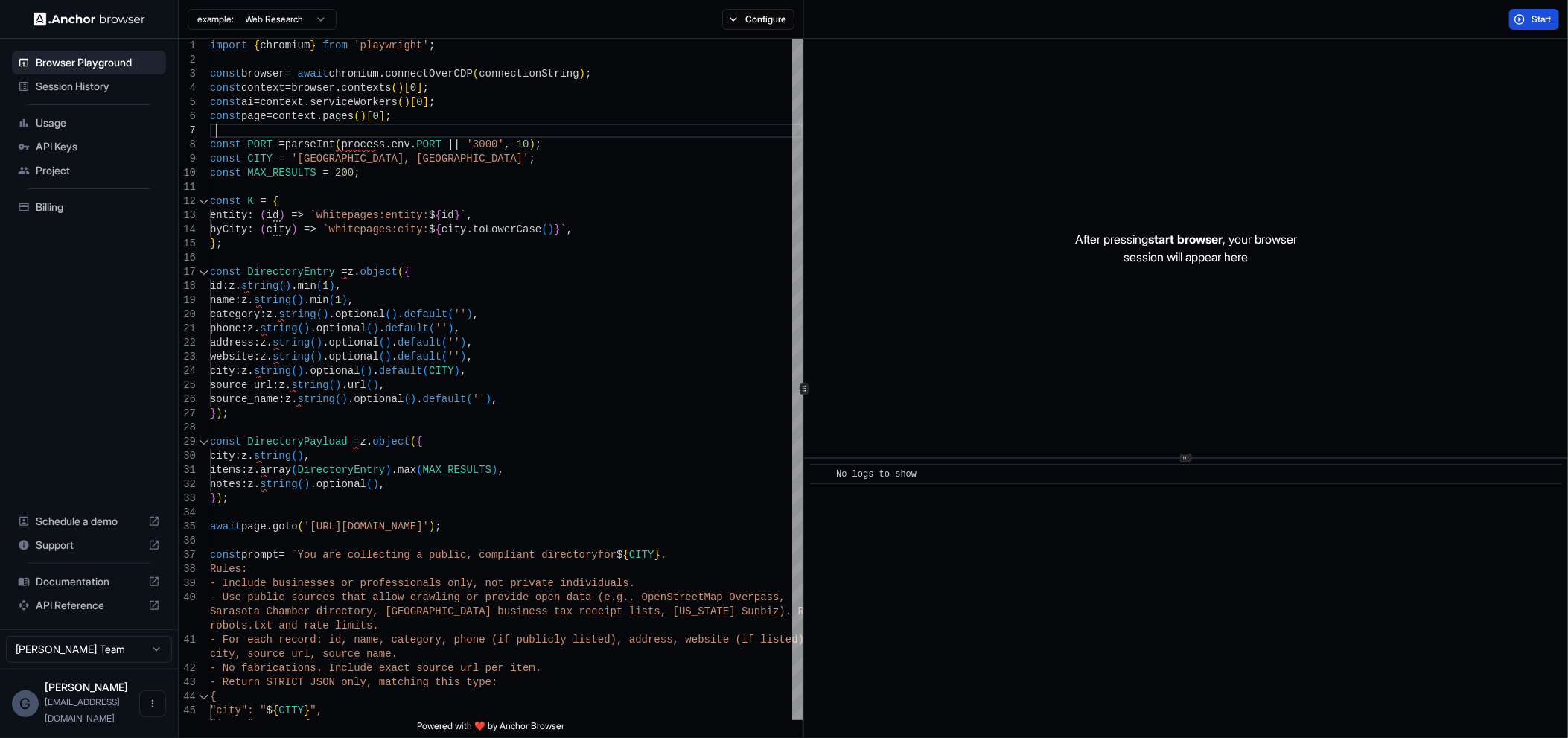
type textarea "**********"
